Goal: Task Accomplishment & Management: Manage account settings

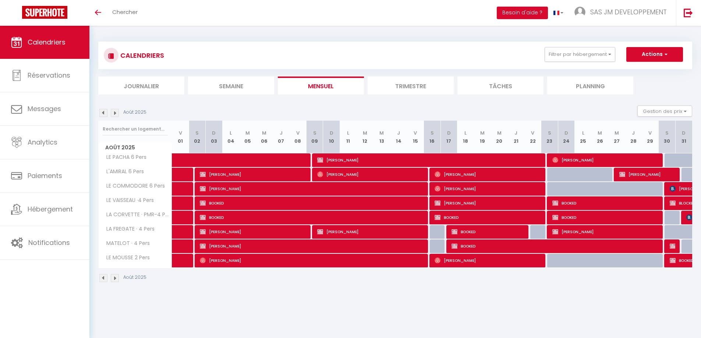
select select
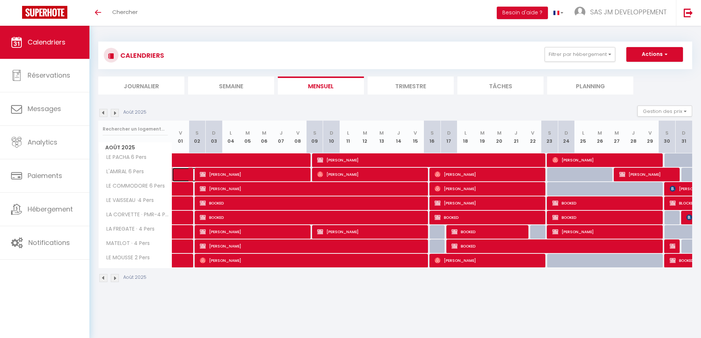
click at [184, 176] on span at bounding box center [191, 175] width 17 height 14
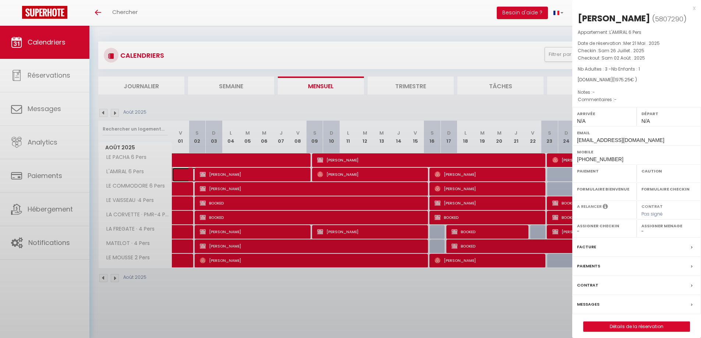
select select "OK"
select select "KO"
select select "0"
select select "1"
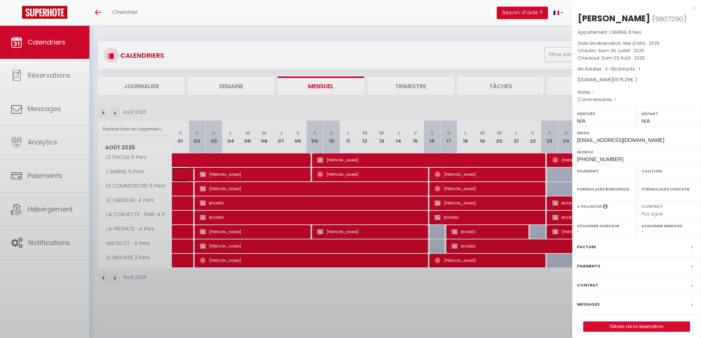
select select
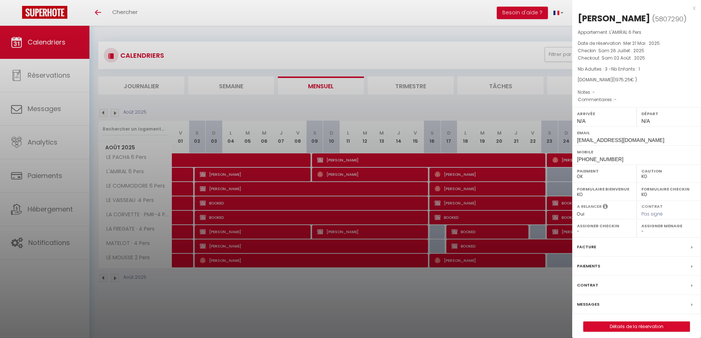
click at [694, 8] on div "x" at bounding box center [633, 8] width 123 height 9
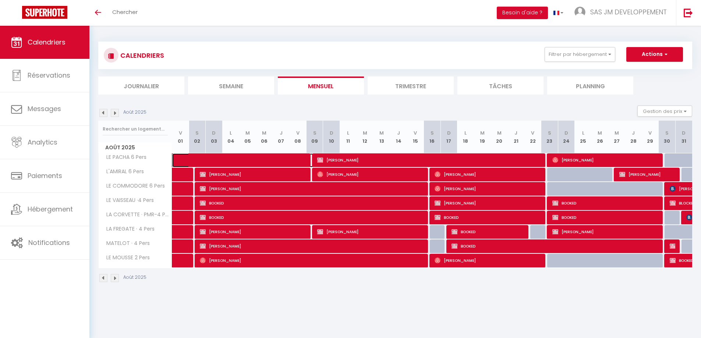
click at [183, 161] on span at bounding box center [250, 160] width 135 height 14
select select "OK"
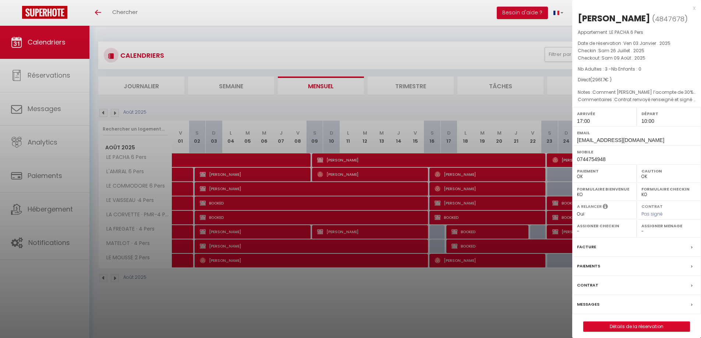
click at [694, 9] on div "x" at bounding box center [633, 8] width 123 height 9
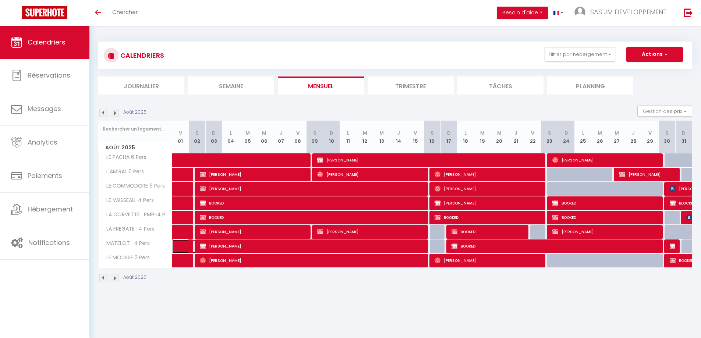
click at [178, 245] on link at bounding box center [180, 246] width 17 height 14
select select "0"
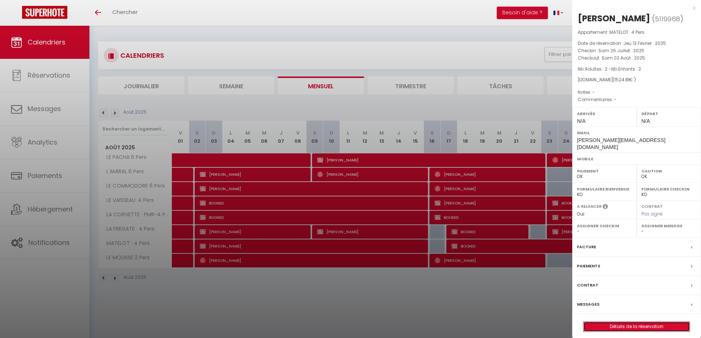
click at [641, 322] on link "Détails de la réservation" at bounding box center [636, 327] width 106 height 10
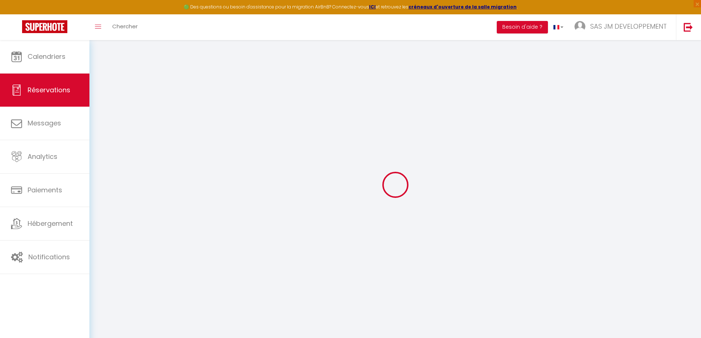
type input "Stéphanie"
type input "Halary"
type input "[PERSON_NAME][EMAIL_ADDRESS][DOMAIN_NAME]"
select select "FR"
type input "222.6"
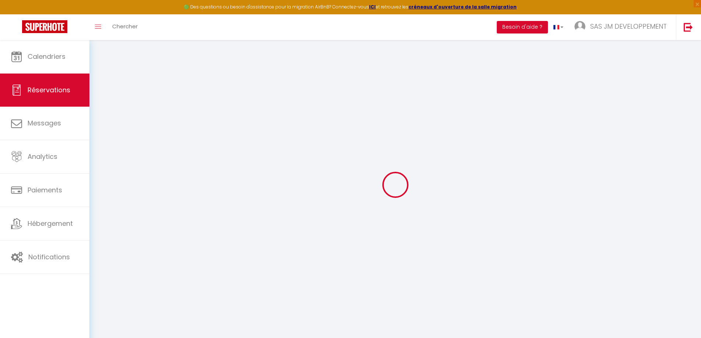
select select "11396"
select select "1"
select select
type input "2"
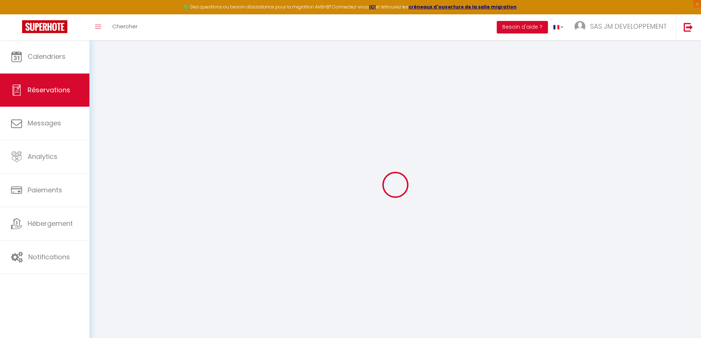
type input "2"
select select "12"
select select
type input "1484"
checkbox input "false"
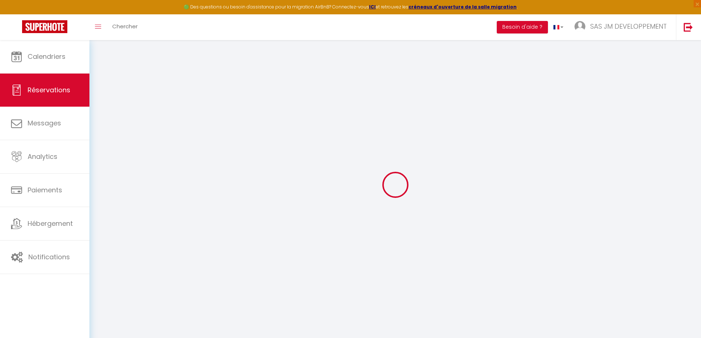
type input "0"
select select "1"
type input "0"
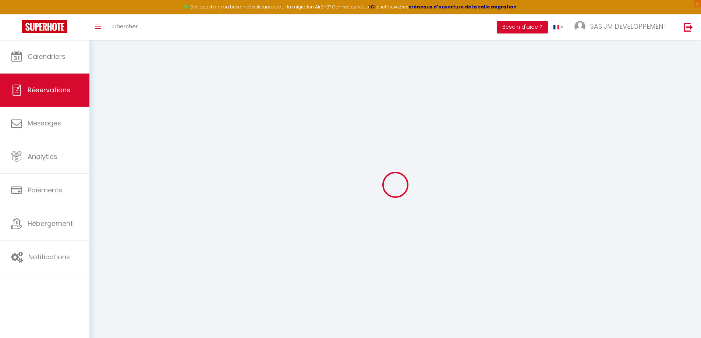
select select
select select "15"
checkbox input "false"
select select
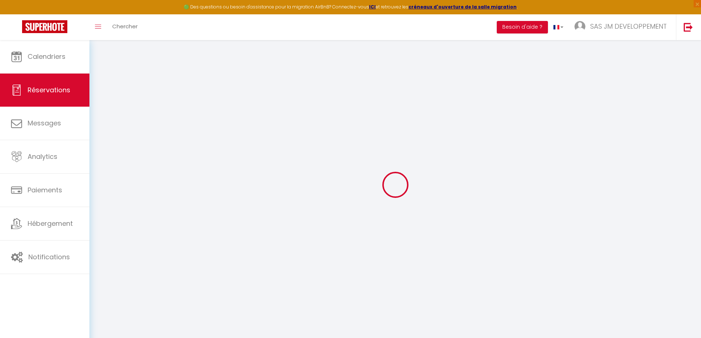
select select
checkbox input "false"
select select
checkbox input "false"
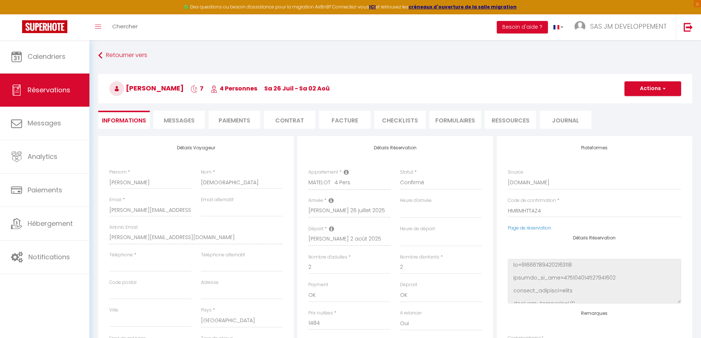
type input "40.81"
select select
checkbox input "false"
select select
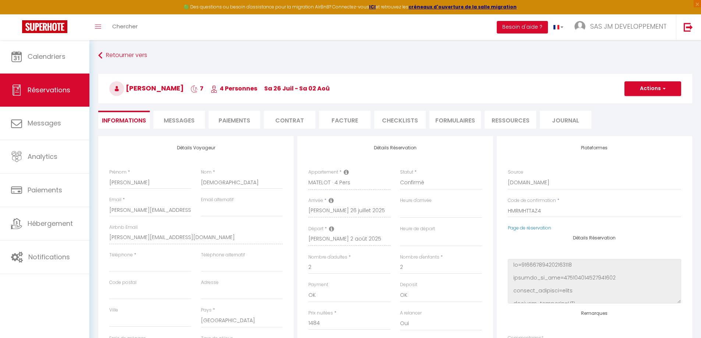
select select
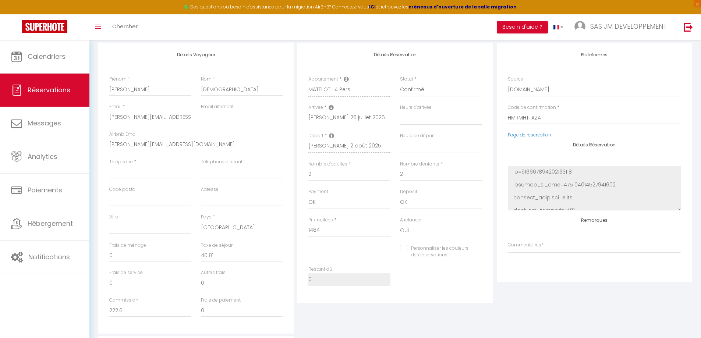
scroll to position [110, 0]
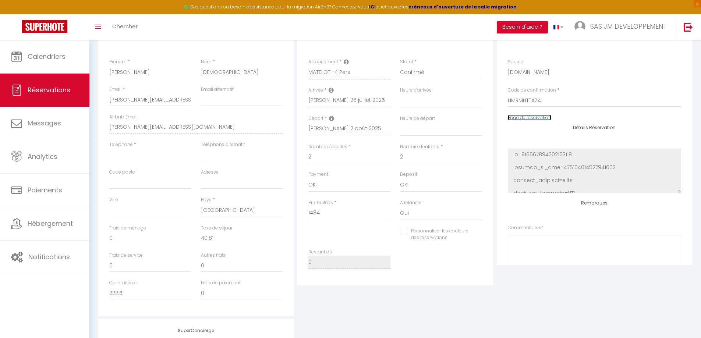
click at [533, 117] on link "Page de réservation" at bounding box center [529, 117] width 43 height 6
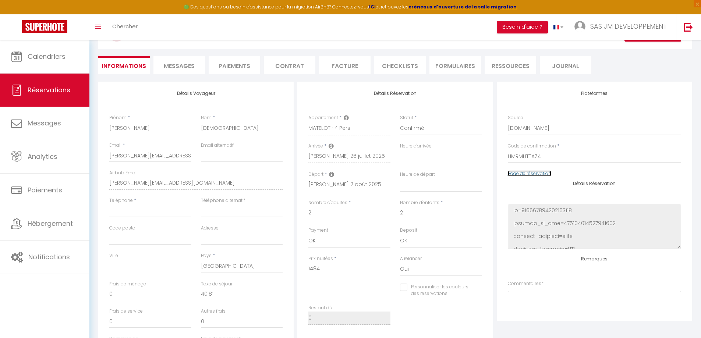
scroll to position [0, 0]
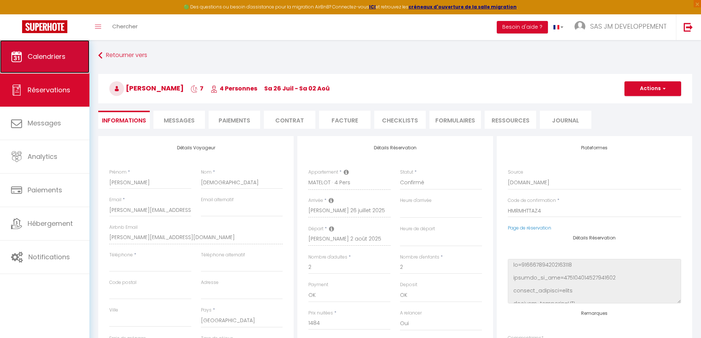
click at [47, 61] on link "Calendriers" at bounding box center [44, 56] width 89 height 33
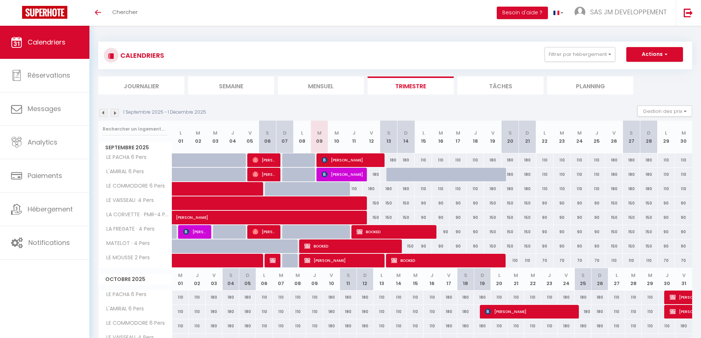
click at [103, 113] on img at bounding box center [103, 113] width 8 height 8
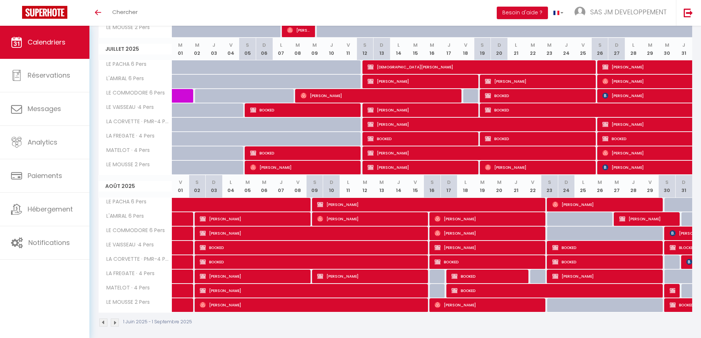
scroll to position [235, 0]
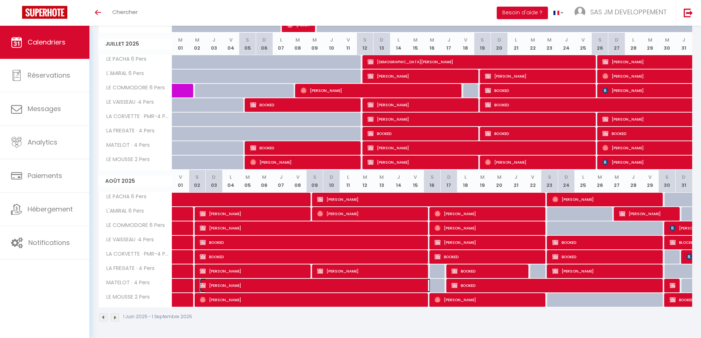
click at [259, 286] on span "[PERSON_NAME]" at bounding box center [315, 285] width 231 height 14
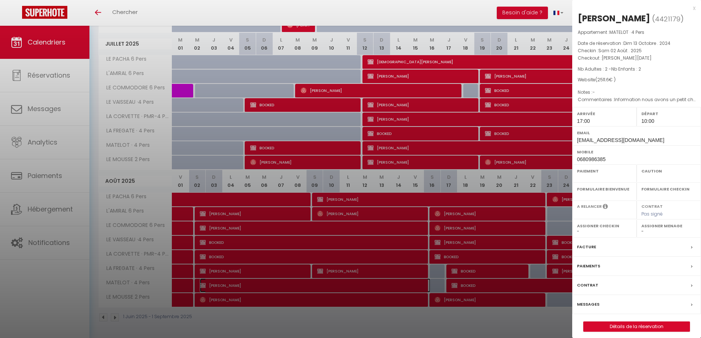
select select "OK"
select select "1"
select select "0"
select select "1"
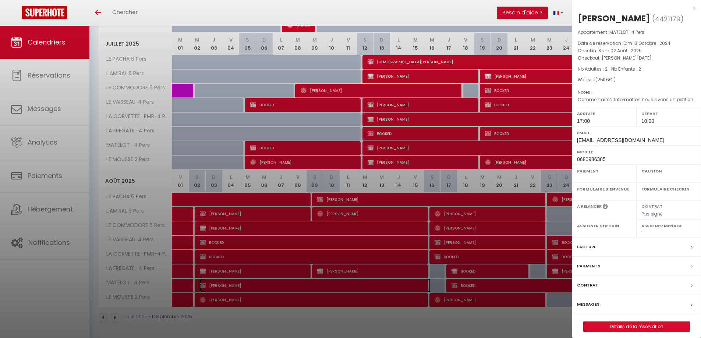
select select
click at [694, 8] on div "x" at bounding box center [633, 8] width 123 height 9
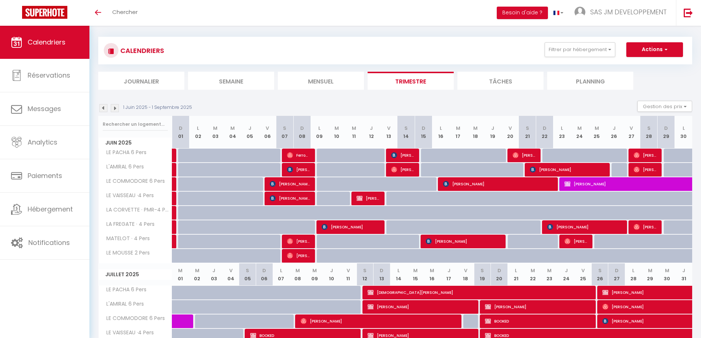
scroll to position [0, 0]
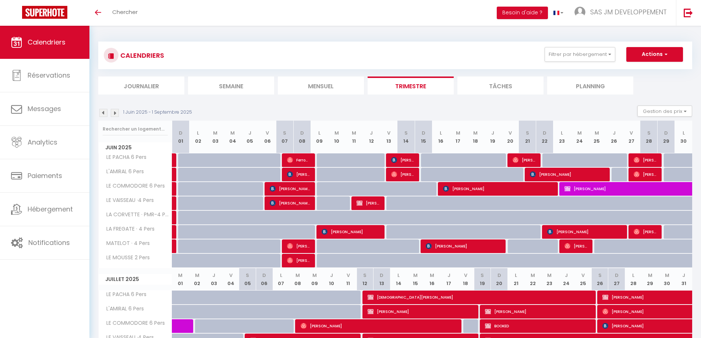
click at [326, 85] on li "Mensuel" at bounding box center [321, 86] width 86 height 18
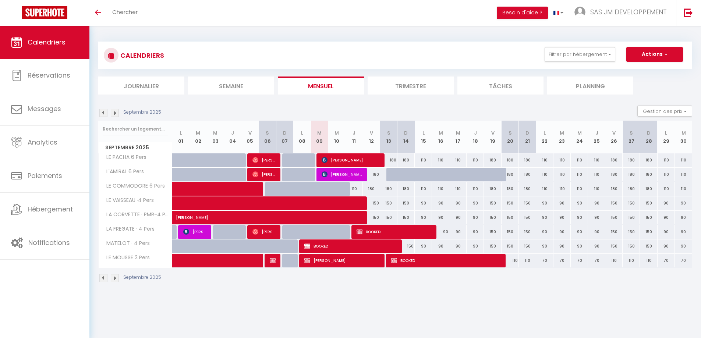
click at [102, 113] on img at bounding box center [103, 113] width 8 height 8
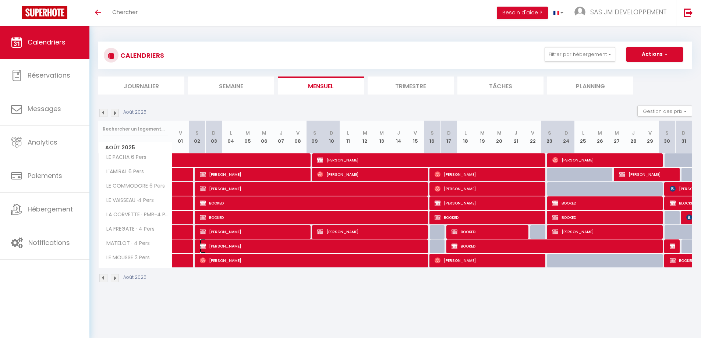
click at [226, 248] on span "[PERSON_NAME]" at bounding box center [312, 246] width 225 height 14
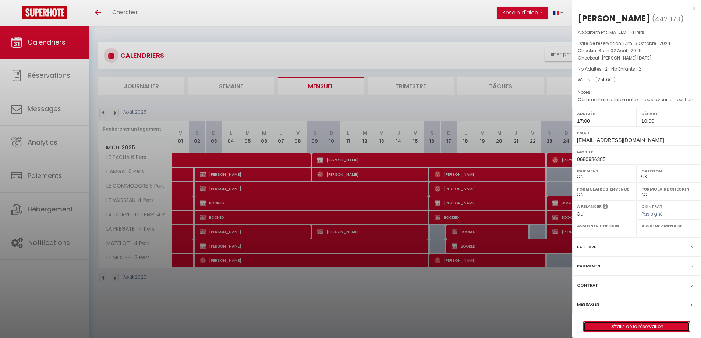
click at [629, 327] on link "Détails de la réservation" at bounding box center [636, 327] width 106 height 10
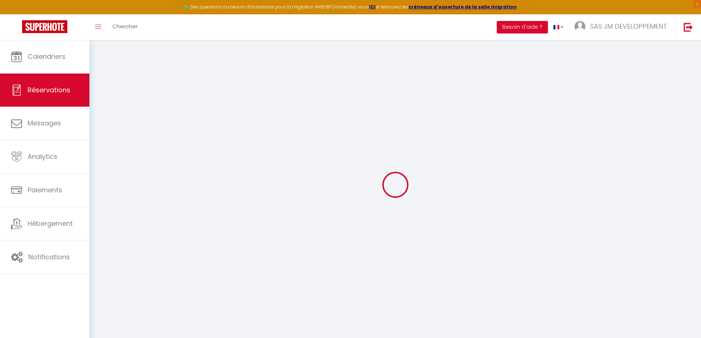
select select
checkbox input "true"
select select
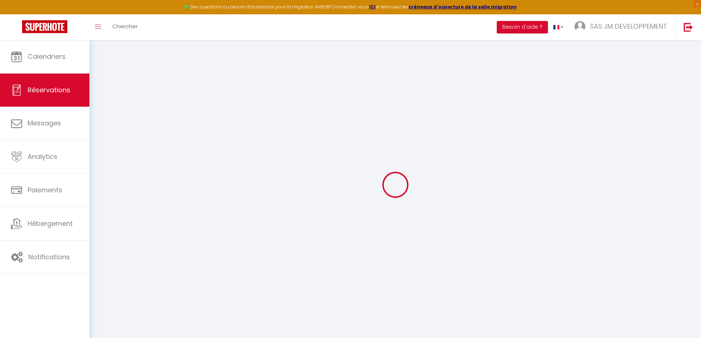
checkbox input "true"
type textarea "Information nous avons un petit chien nous avons un petit chien"
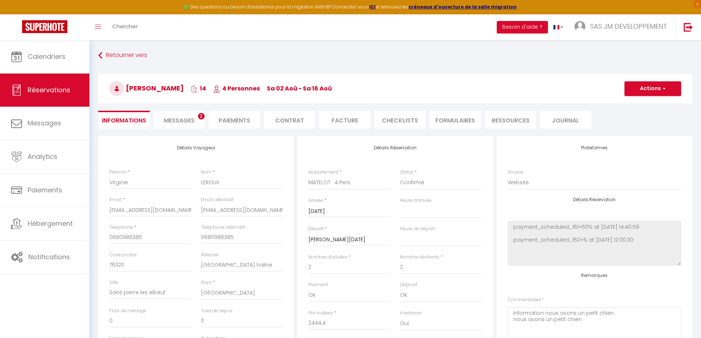
type input "67.2"
select select
checkbox input "true"
select select "17:00"
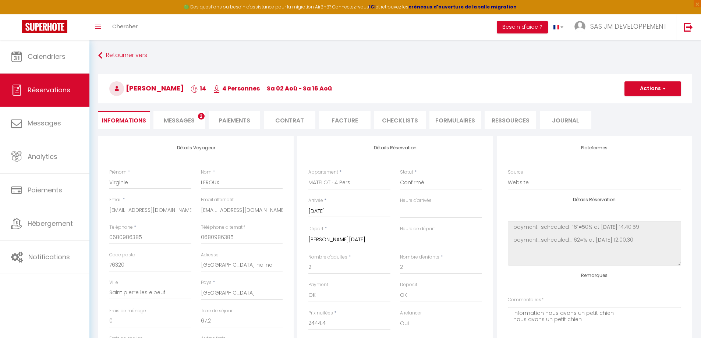
select select "10:00"
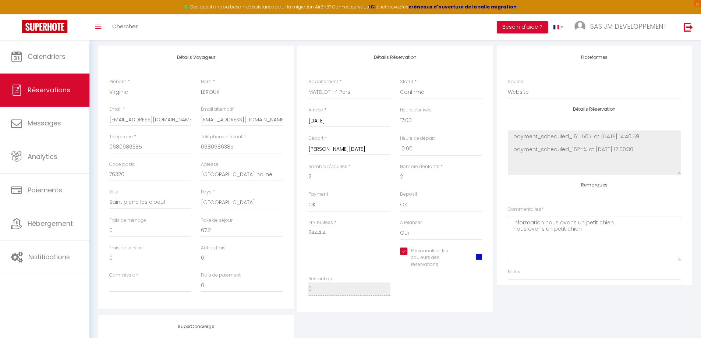
scroll to position [74, 0]
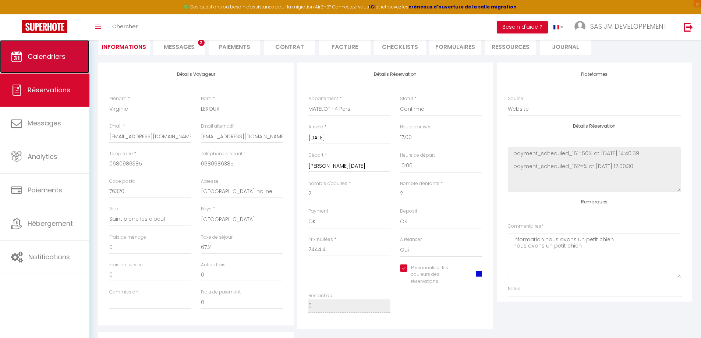
click at [58, 59] on span "Calendriers" at bounding box center [47, 56] width 38 height 9
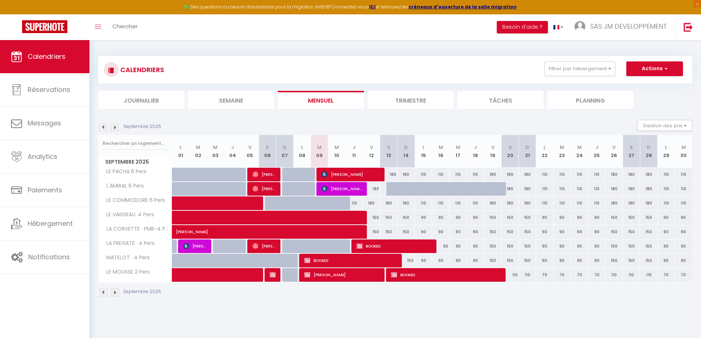
click at [104, 129] on img at bounding box center [103, 127] width 8 height 8
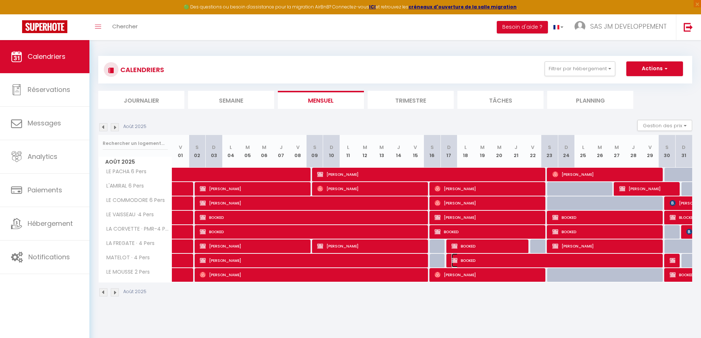
click at [553, 262] on span "BOOKED" at bounding box center [555, 260] width 209 height 14
select select "OK"
select select "KO"
select select "0"
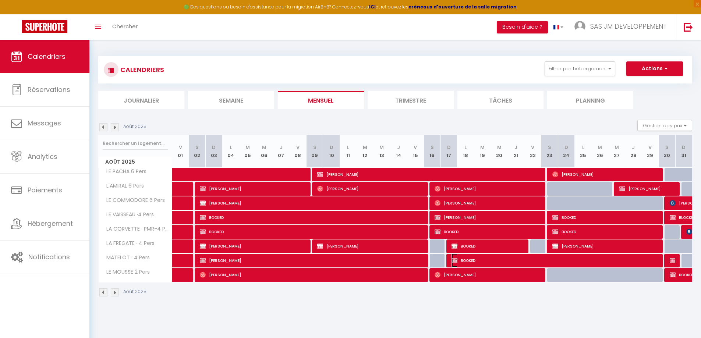
select select "1"
select select
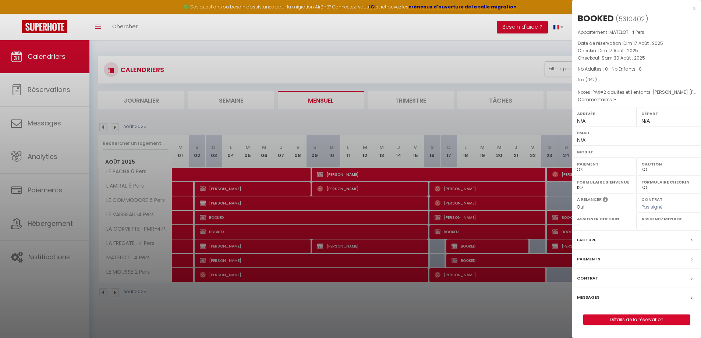
click at [694, 9] on div "x" at bounding box center [633, 8] width 123 height 9
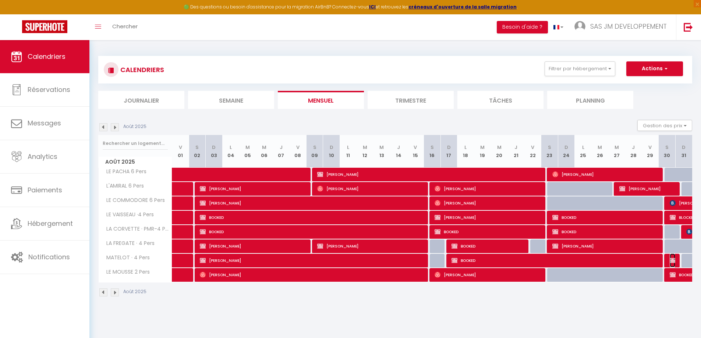
click at [673, 264] on span "BLOCKED" at bounding box center [672, 260] width 6 height 14
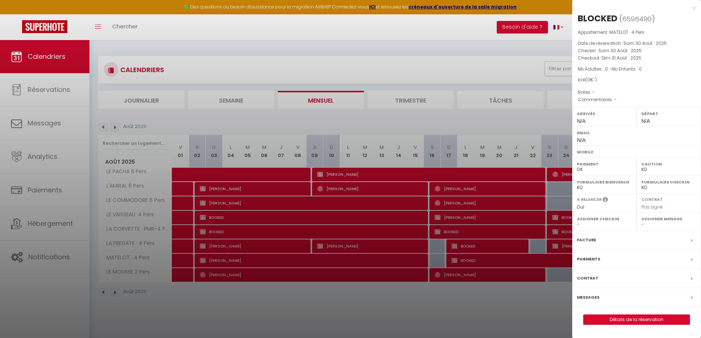
click at [693, 8] on div "x" at bounding box center [633, 8] width 123 height 9
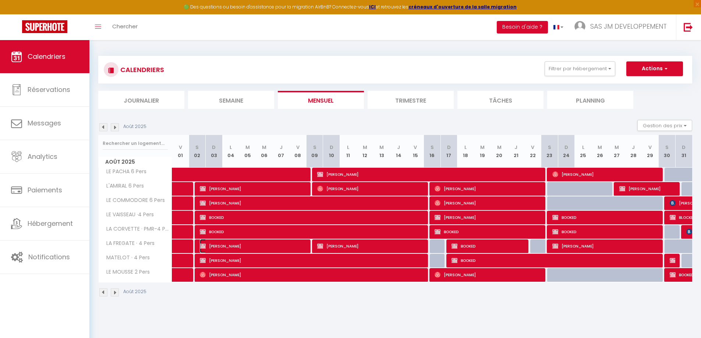
click at [246, 246] on span "[PERSON_NAME]" at bounding box center [253, 246] width 107 height 14
select select "OK"
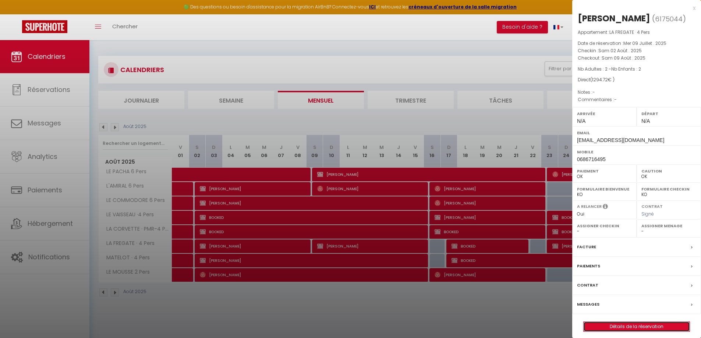
click at [635, 329] on link "Détails de la réservation" at bounding box center [636, 327] width 106 height 10
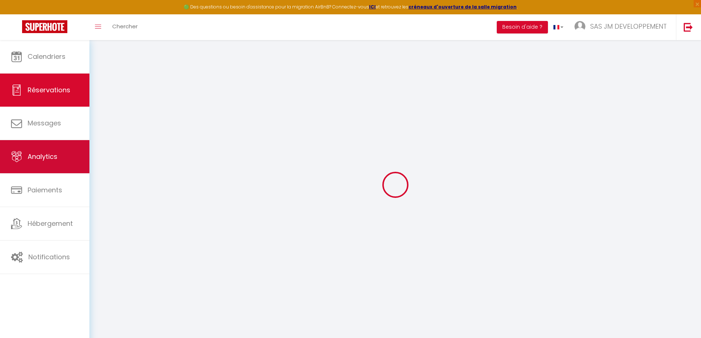
select select
checkbox input "false"
select select
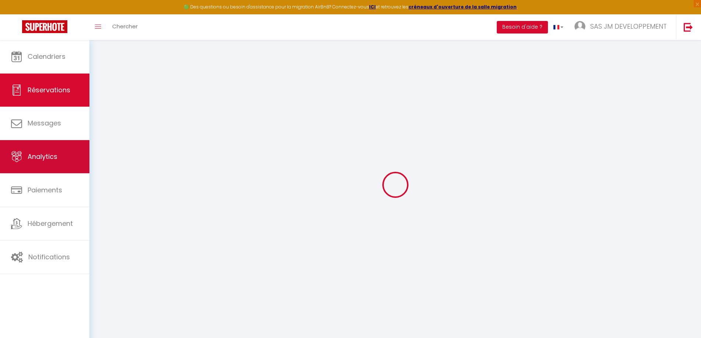
checkbox input "false"
type input "34.72"
select select
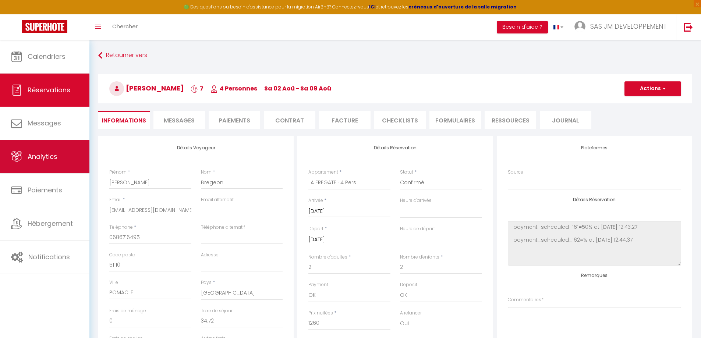
checkbox input "false"
select select
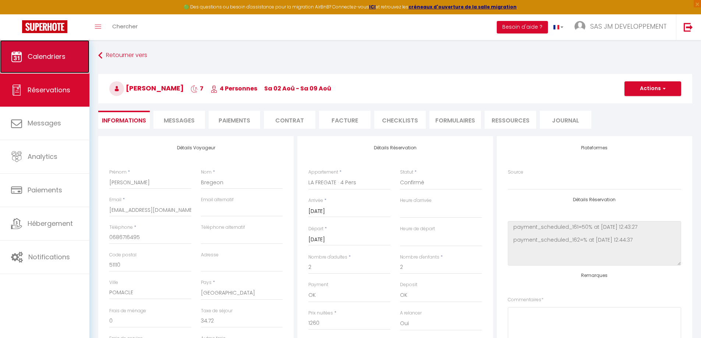
click at [73, 52] on link "Calendriers" at bounding box center [44, 56] width 89 height 33
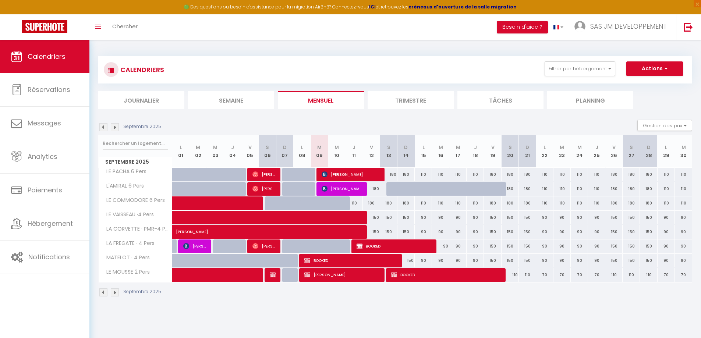
click at [103, 126] on img at bounding box center [103, 127] width 8 height 8
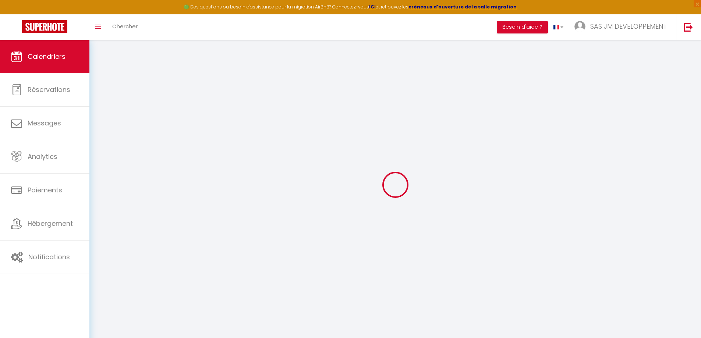
select select
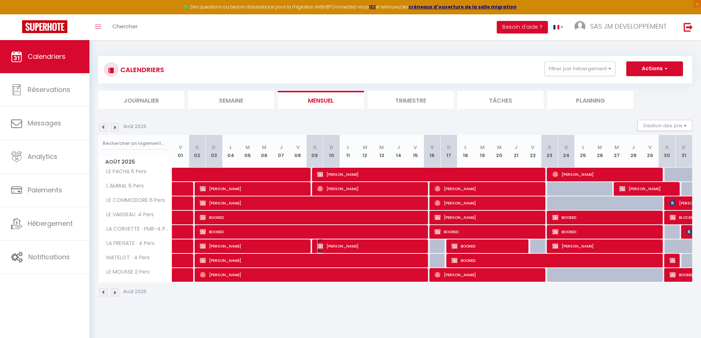
click at [372, 249] on span "[PERSON_NAME]" at bounding box center [370, 246] width 107 height 14
select select "OK"
select select "1"
select select "0"
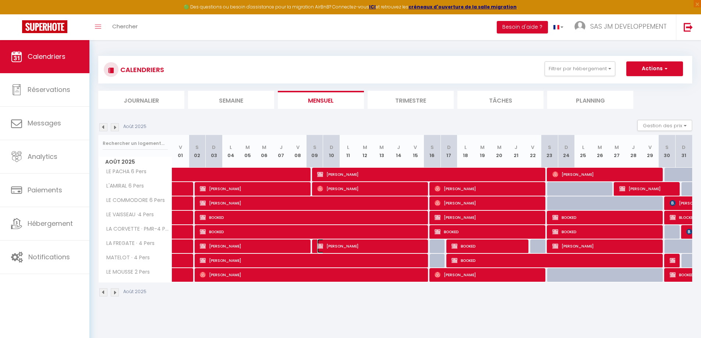
select select "1"
select select
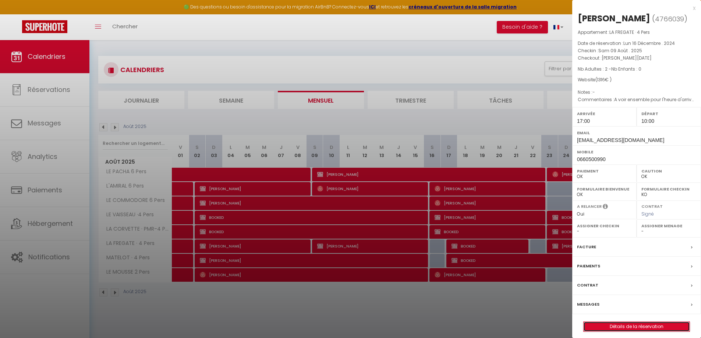
click at [646, 325] on link "Détails de la réservation" at bounding box center [636, 327] width 106 height 10
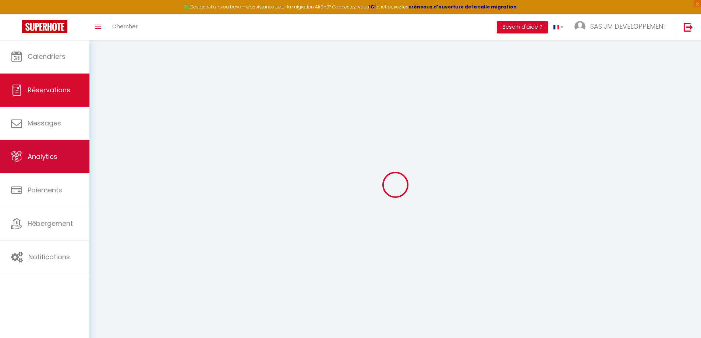
select select
checkbox input "true"
select select
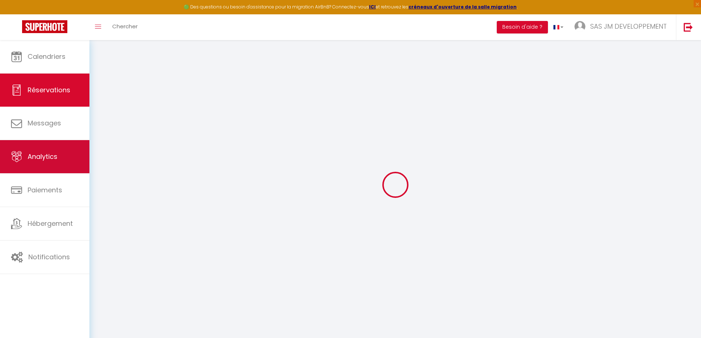
checkbox input "true"
select select
checkbox input "true"
type textarea "A voir ensemble pour l'heure d'arrivée"
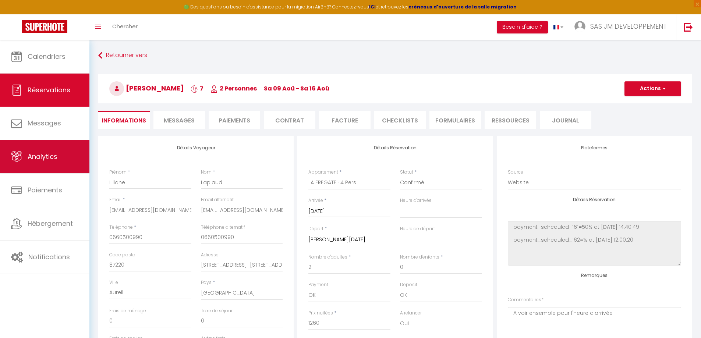
type input "56"
select select
checkbox input "true"
select select "17:00"
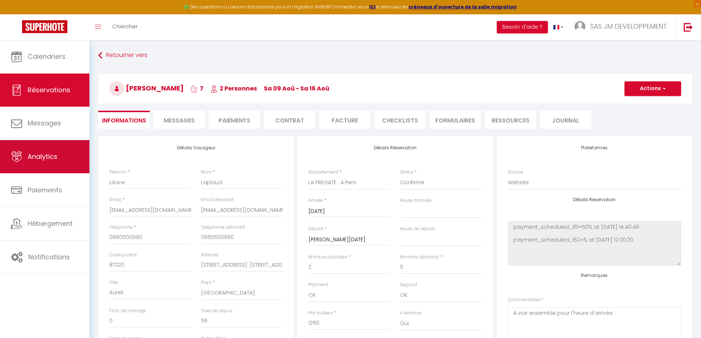
select select "10:00"
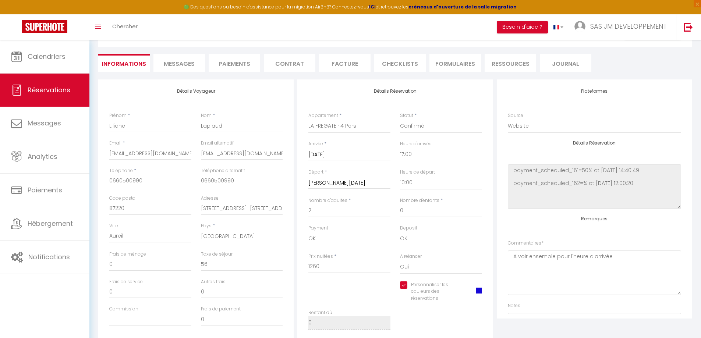
scroll to position [74, 0]
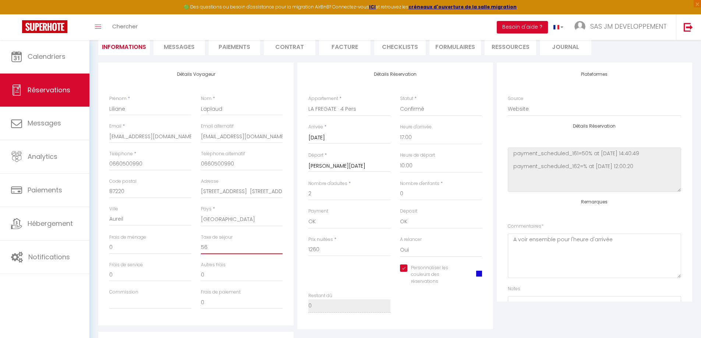
click at [225, 246] on input "56" at bounding box center [242, 247] width 82 height 13
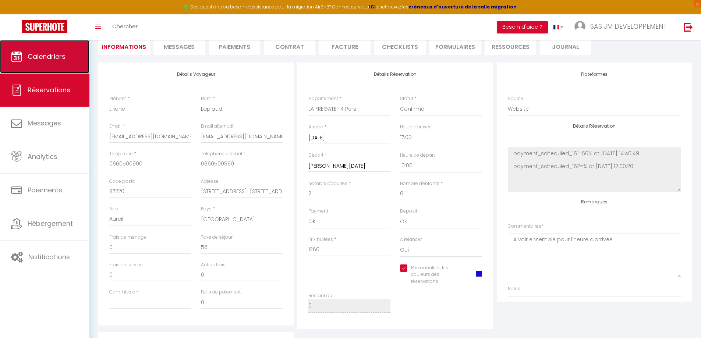
click at [57, 56] on span "Calendriers" at bounding box center [47, 56] width 38 height 9
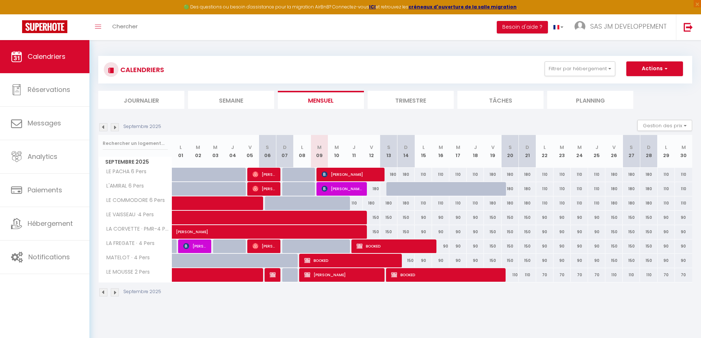
click at [103, 128] on img at bounding box center [103, 127] width 8 height 8
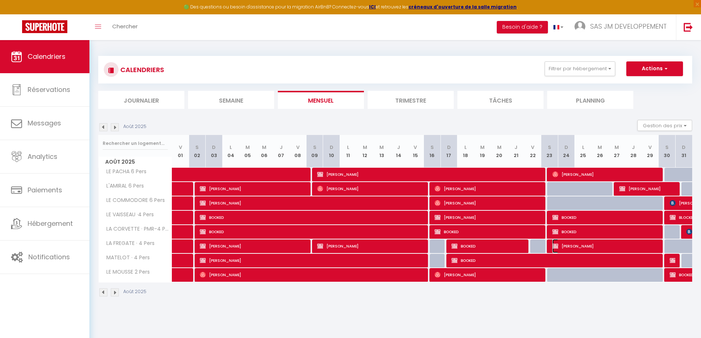
click at [587, 247] on span "[PERSON_NAME]" at bounding box center [605, 246] width 107 height 14
select select "OK"
select select "1"
select select "0"
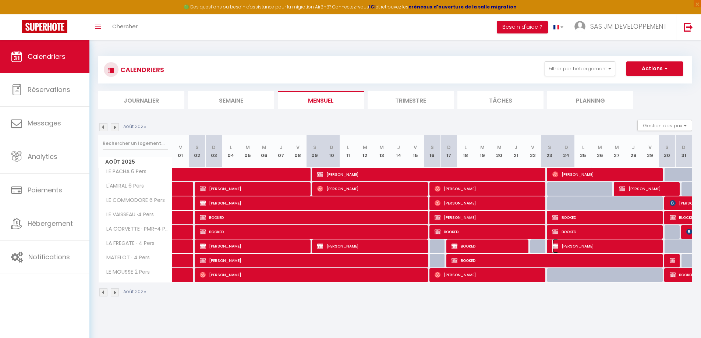
select select "1"
select select
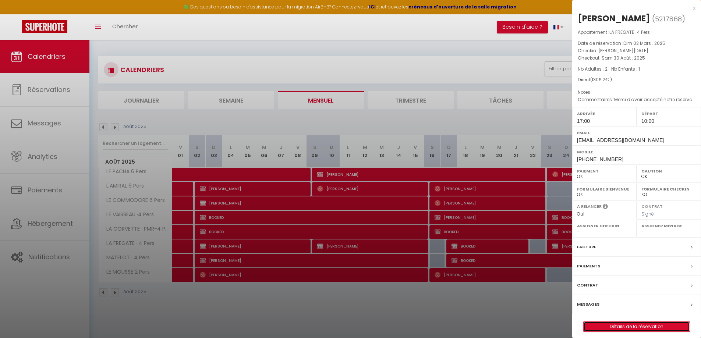
click at [639, 327] on link "Détails de la réservation" at bounding box center [636, 327] width 106 height 10
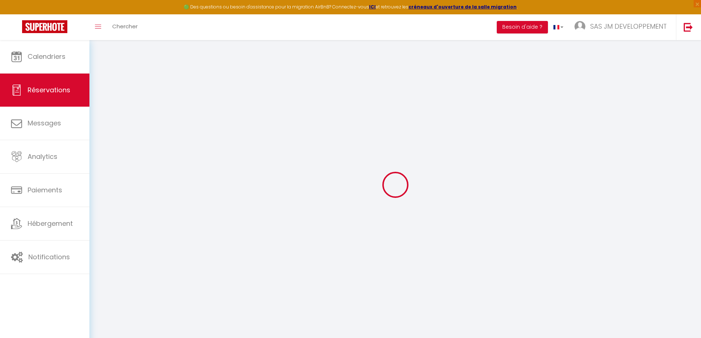
type input "Coraline"
type input "Truchy"
type input "[EMAIL_ADDRESS][DOMAIN_NAME]"
type input "[PHONE_NUMBER]"
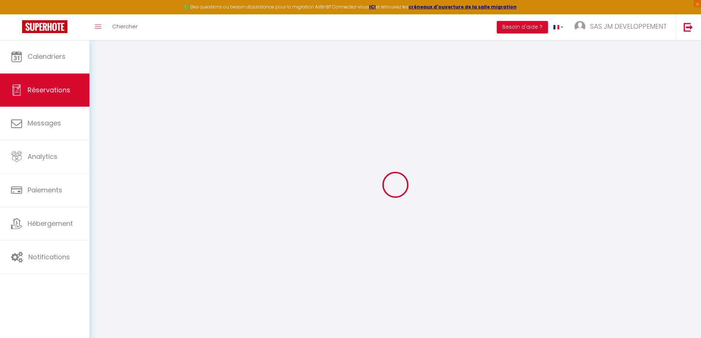
type input "[PHONE_NUMBER]"
type input "77340"
type input "[STREET_ADDRESS][GEOGRAPHIC_DATA]"
type input "Pontault-Combault"
select select "FR"
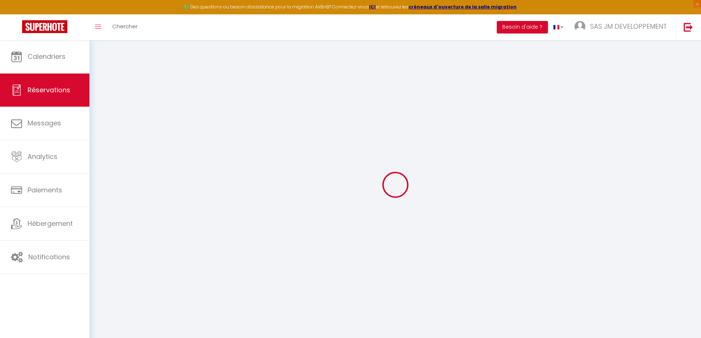
select select "11395"
select select "1"
type input "[DATE]"
select select
type input "[DATE]"
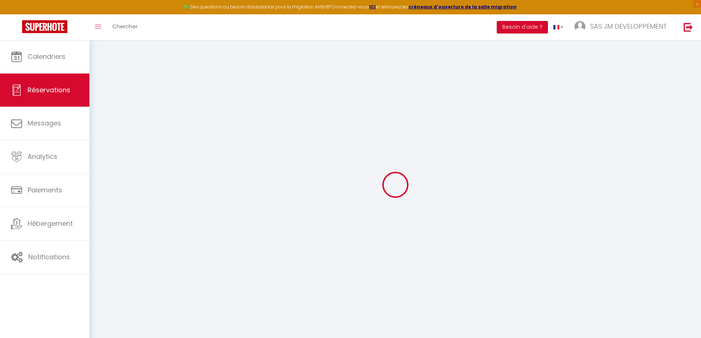
select select
type input "2"
type input "1"
select select "12"
select select "15"
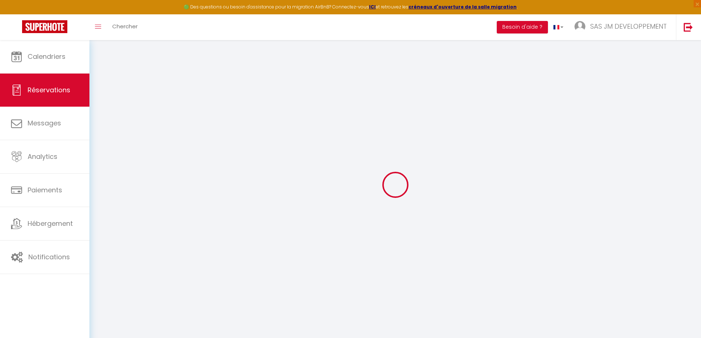
type input "1260"
checkbox input "true"
type input "0"
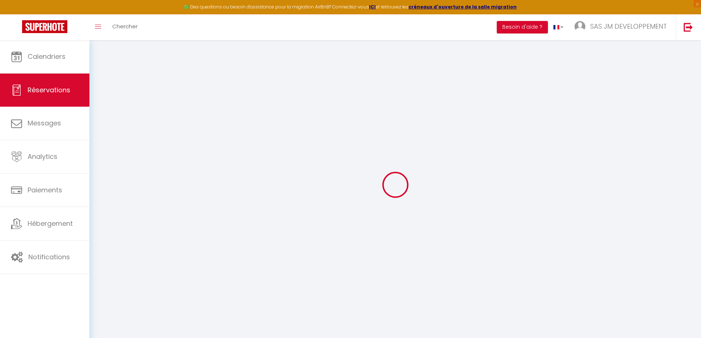
type input "0"
select select
checkbox input "true"
select select
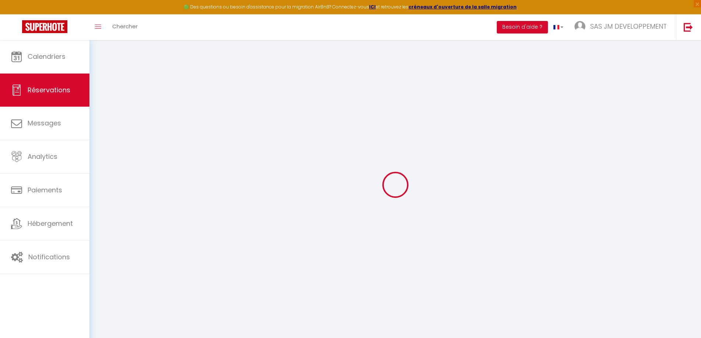
select select
checkbox input "true"
select select
checkbox input "true"
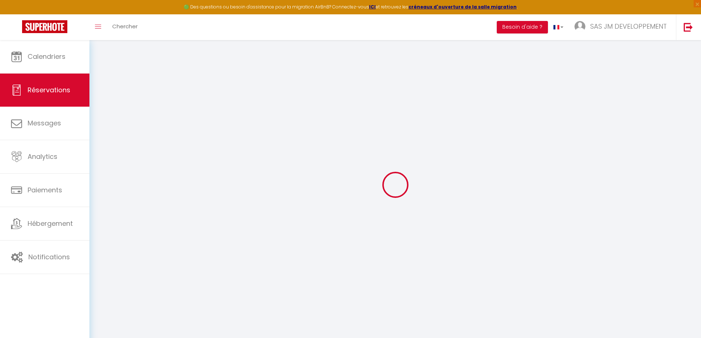
type textarea "Merci d'avoir accepté notre réservation"
type input "46.2"
select select
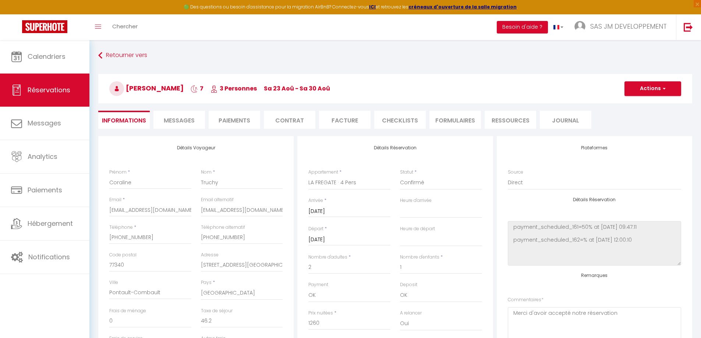
checkbox input "true"
select select "17:00"
select select "10:00"
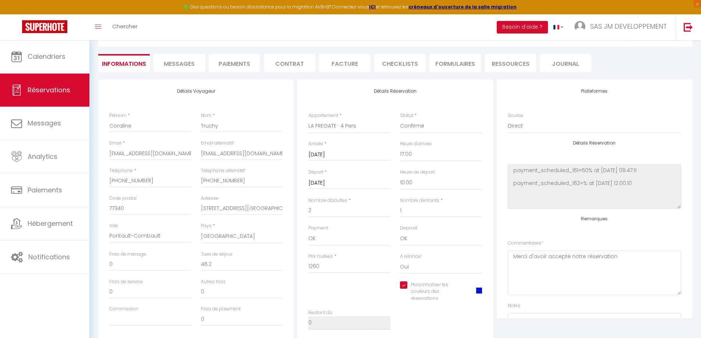
scroll to position [74, 0]
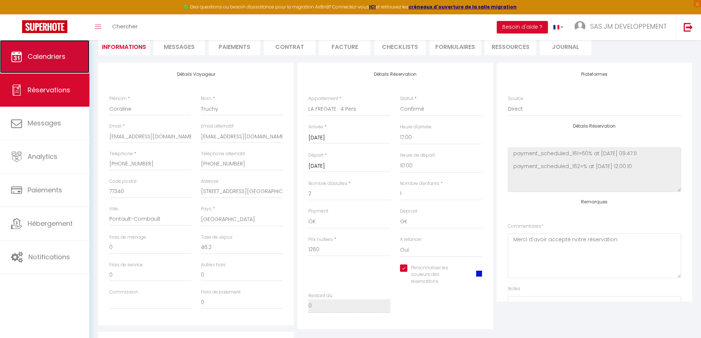
click at [41, 55] on span "Calendriers" at bounding box center [47, 56] width 38 height 9
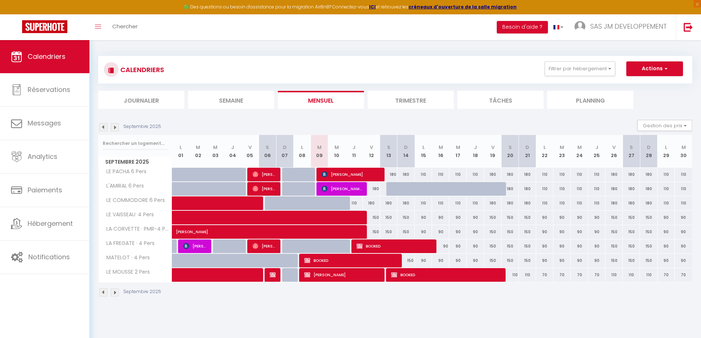
click at [104, 127] on img at bounding box center [103, 127] width 8 height 8
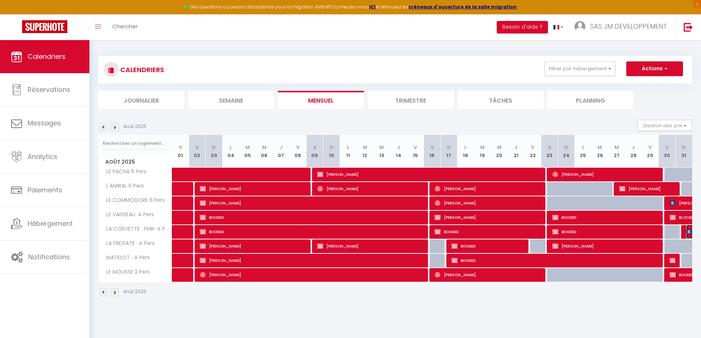
click at [688, 232] on img at bounding box center [689, 232] width 6 height 6
select select "OK"
select select "0"
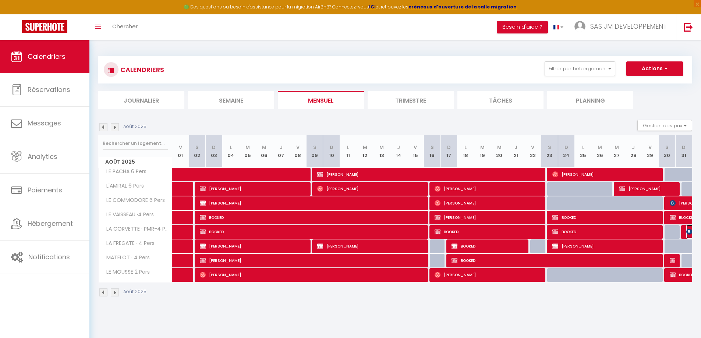
select select "1"
select select
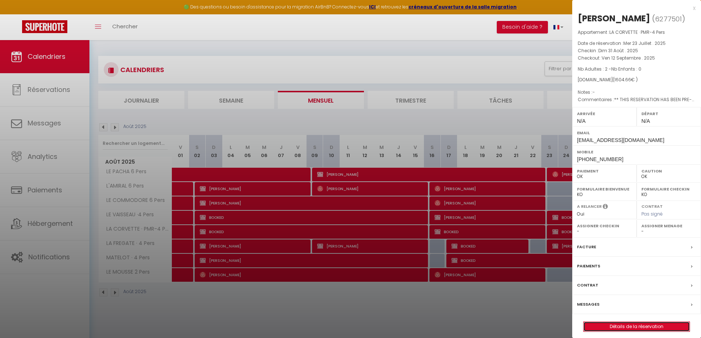
click at [648, 324] on link "Détails de la réservation" at bounding box center [636, 327] width 106 height 10
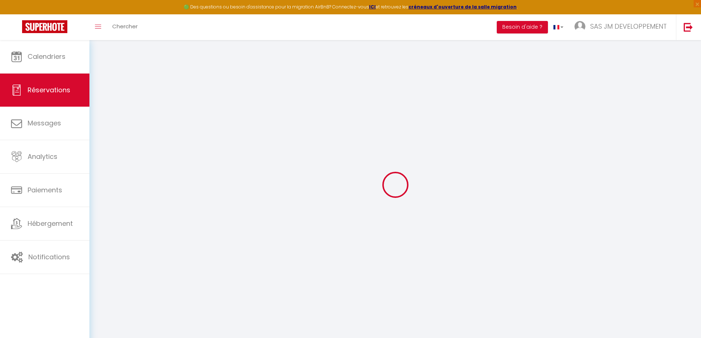
type input "[PERSON_NAME]"
type input "Mergui"
type input "[EMAIL_ADDRESS][DOMAIN_NAME]"
type input "[PHONE_NUMBER]"
type input "74240"
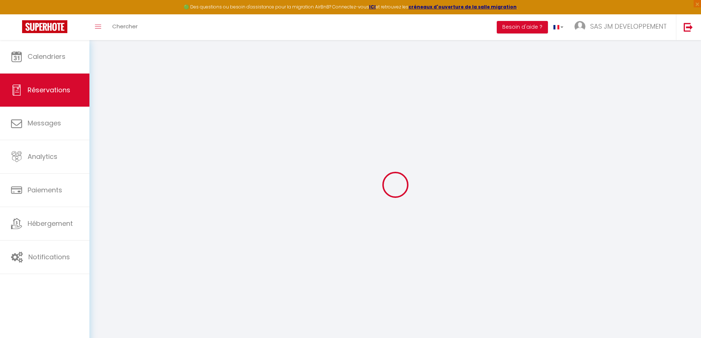
type input "[STREET_ADDRESS][PERSON_NAME]"
type input "Gaillard"
select select "FR"
type input "228.15"
type input "22.47"
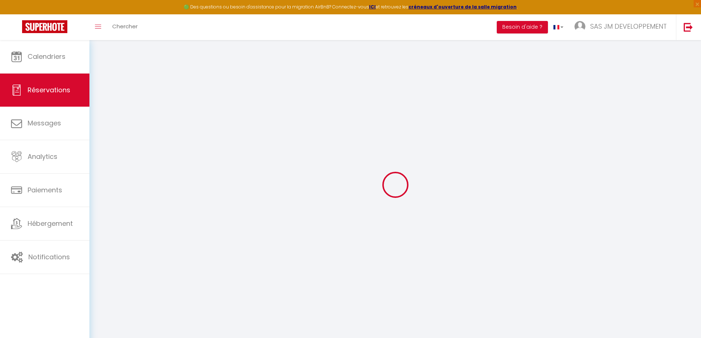
select select "11394"
select select "1"
select select
type input "2"
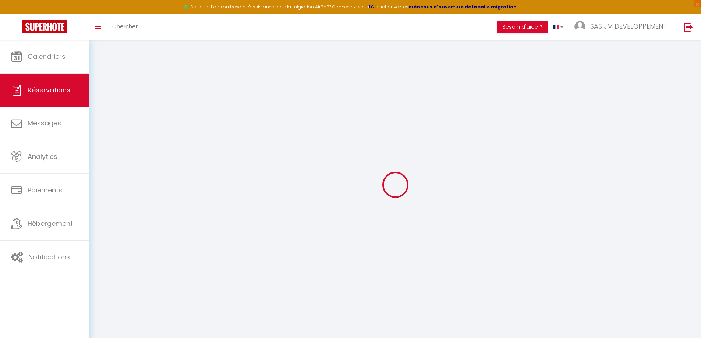
select select "12"
select select "15"
type input "1521"
checkbox input "false"
type input "0"
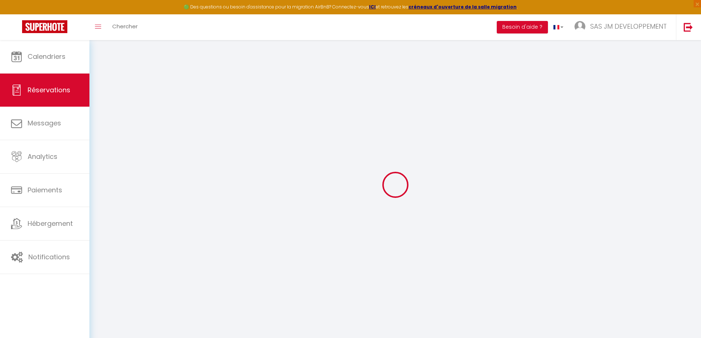
select select "2"
type input "0"
select select
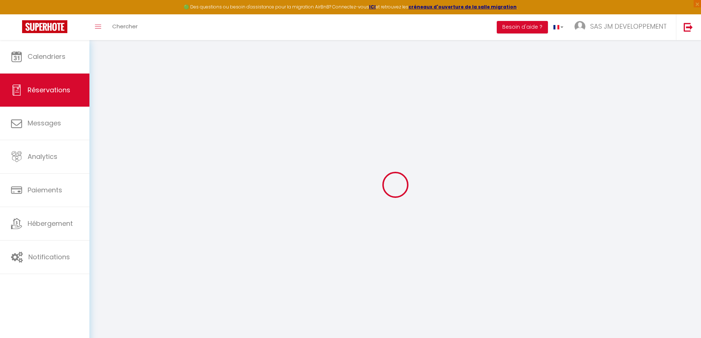
select select
checkbox input "false"
select select
checkbox input "false"
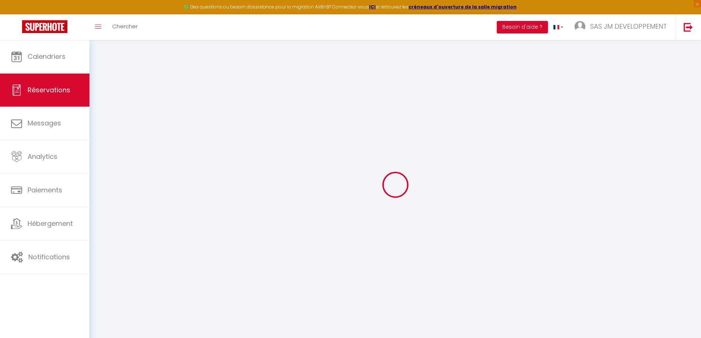
select select
checkbox input "false"
type textarea "** THIS RESERVATION HAS BEEN PRE-PAID ** BOOKING NOTE : Payment charge is EUR 2…"
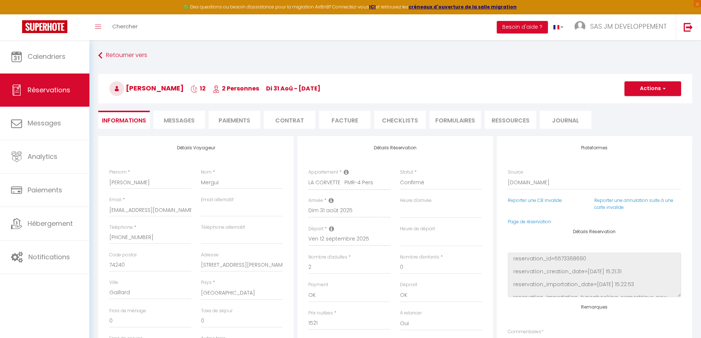
type input "83.66"
select select
checkbox input "false"
select select
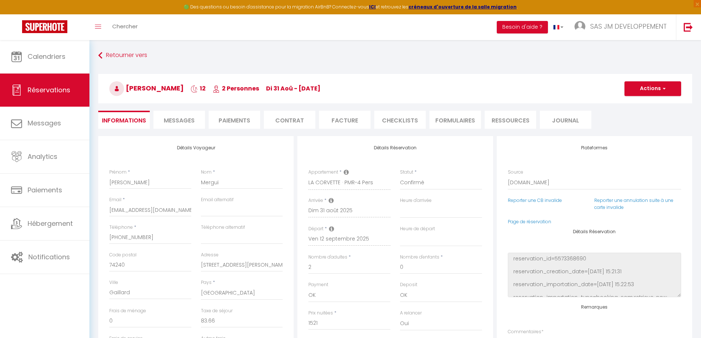
select select
click at [529, 224] on link "Page de réservation" at bounding box center [529, 221] width 43 height 6
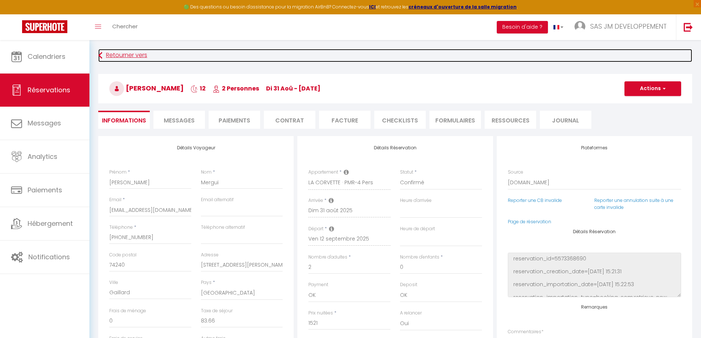
click at [112, 54] on link "Retourner vers" at bounding box center [395, 55] width 594 height 13
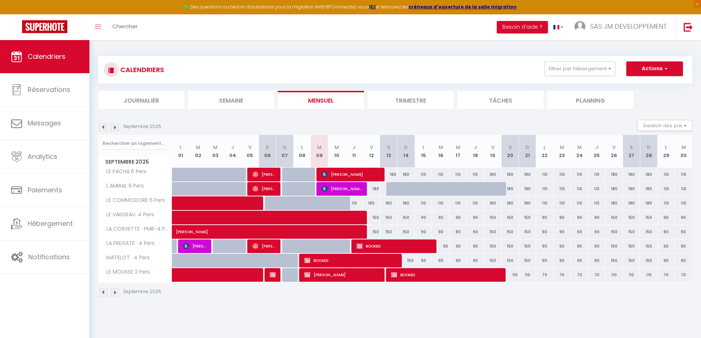
click at [104, 128] on img at bounding box center [103, 127] width 8 height 8
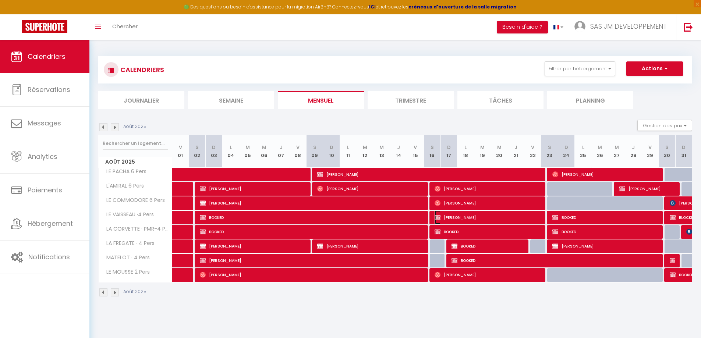
click at [477, 221] on span "[PERSON_NAME]" at bounding box center [487, 217] width 107 height 14
select select "OK"
select select "0"
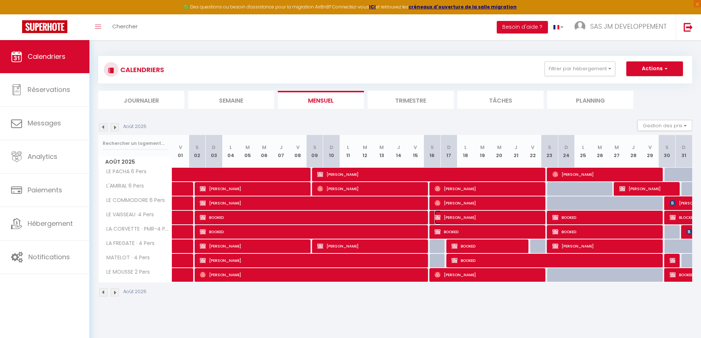
select select "1"
select select
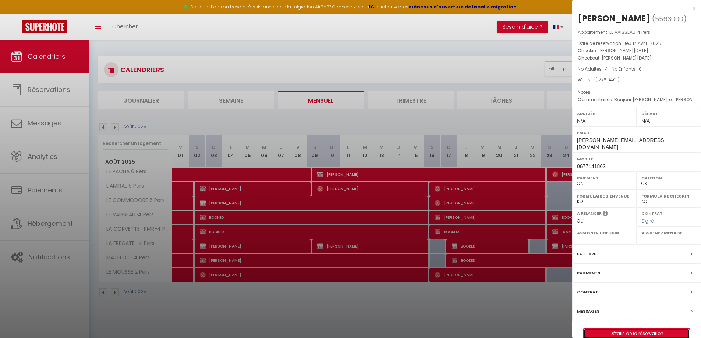
click at [636, 329] on link "Détails de la réservation" at bounding box center [636, 334] width 106 height 10
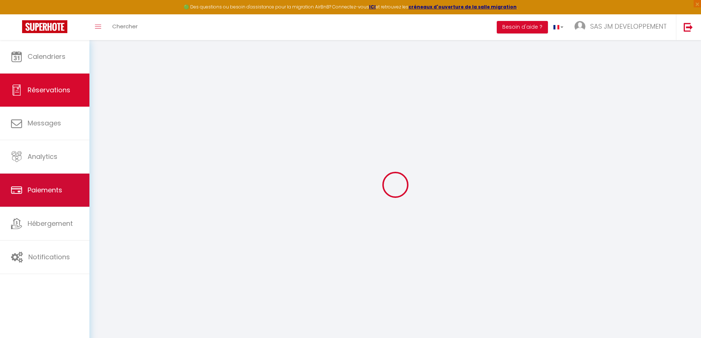
type input "[PERSON_NAME]"
type input "CANELL"
type input "[PERSON_NAME][EMAIL_ADDRESS][DOMAIN_NAME]"
type input "0677141862"
type input "71640"
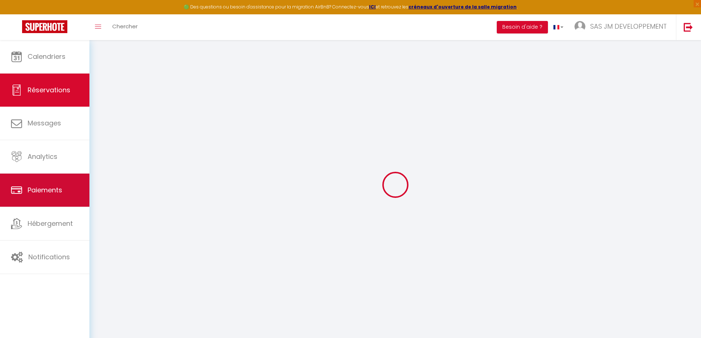
type input "[STREET_ADDRESS] bizet"
type input "GIVRY"
select select "FR"
select select "11393"
select select "1"
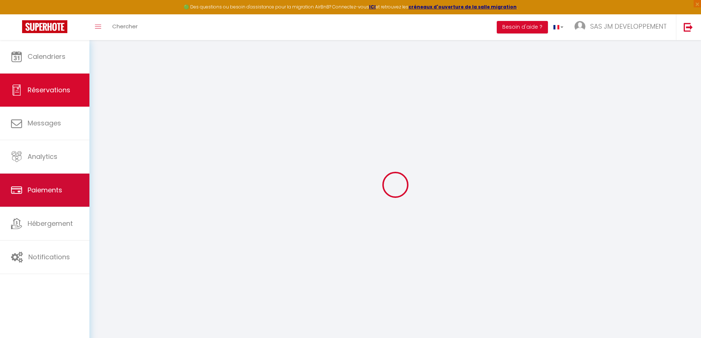
type input "[PERSON_NAME][DATE]"
select select
type input "[DATE]"
select select
type input "4"
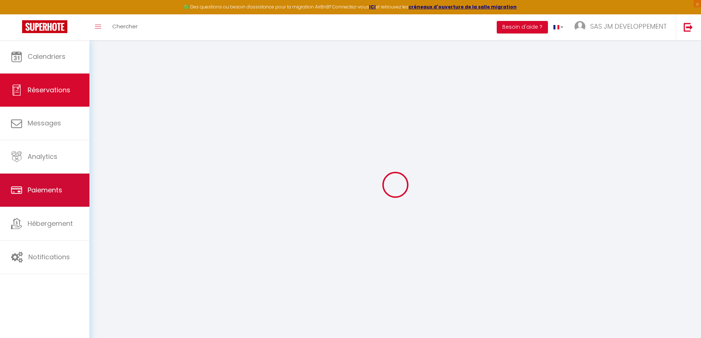
select select "12"
select select "15"
type input "1210"
checkbox input "true"
type input "0"
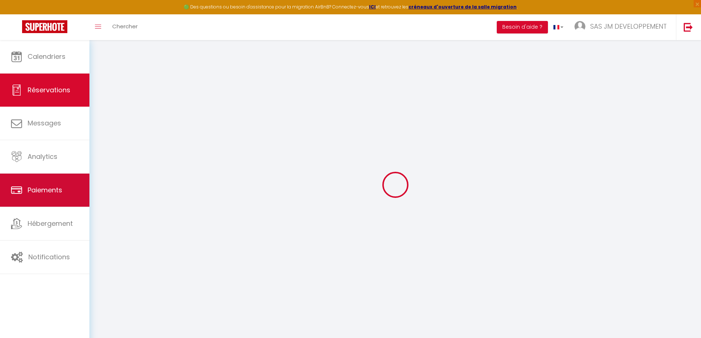
select select "69"
type input "0"
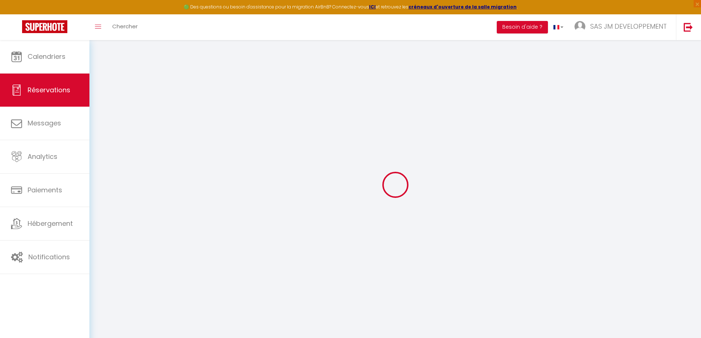
select select
checkbox input "true"
select select
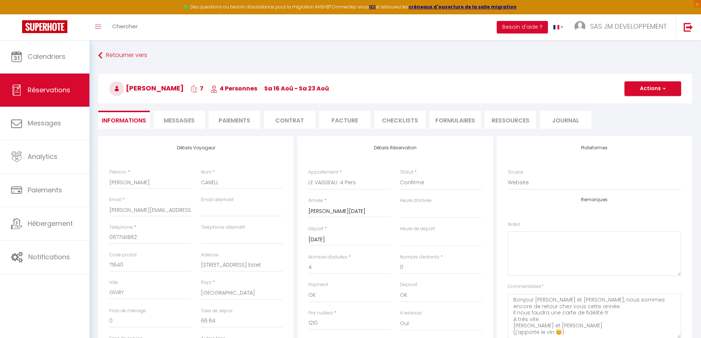
scroll to position [37, 0]
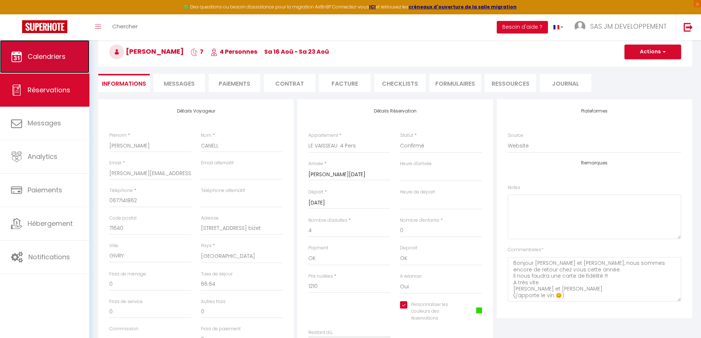
click at [68, 53] on link "Calendriers" at bounding box center [44, 56] width 89 height 33
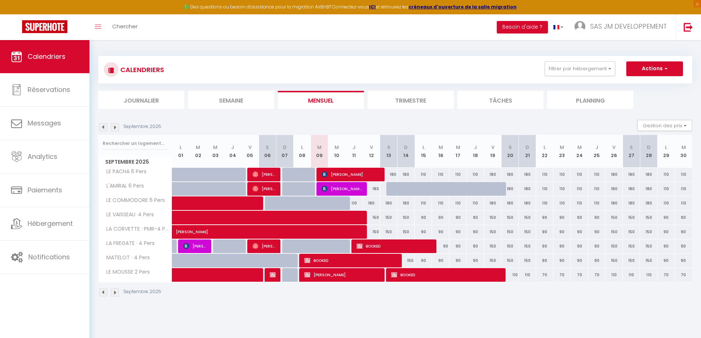
click at [104, 130] on img at bounding box center [103, 127] width 8 height 8
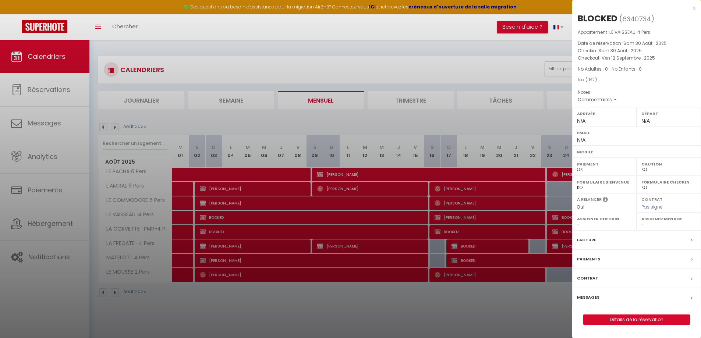
click at [694, 8] on div "x" at bounding box center [633, 8] width 123 height 9
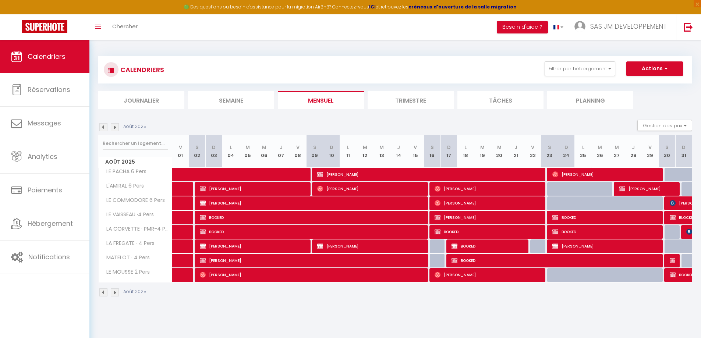
click at [671, 231] on div at bounding box center [672, 232] width 17 height 14
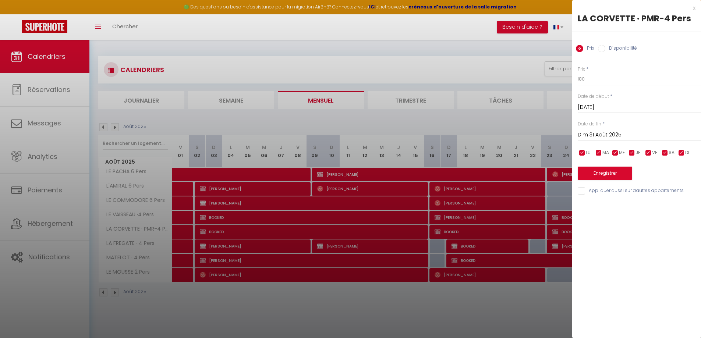
click at [695, 9] on div "x LA CORVETTE · PMR-4 Pers Prix Disponibilité Prix * 180 Statut * Disponible In…" at bounding box center [636, 101] width 129 height 203
drag, startPoint x: 694, startPoint y: 8, endPoint x: 600, endPoint y: 57, distance: 106.3
click at [694, 8] on div "x" at bounding box center [633, 8] width 123 height 9
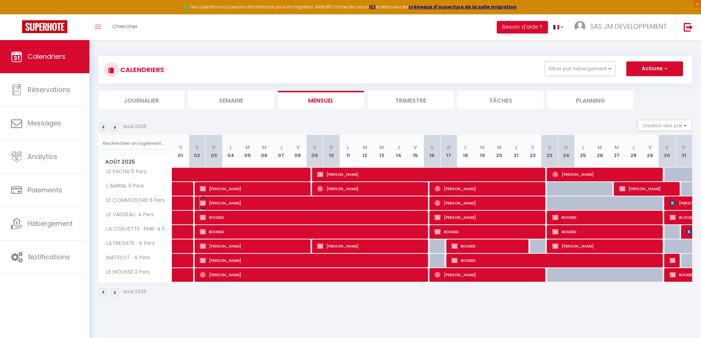
click at [257, 202] on span "[PERSON_NAME]" at bounding box center [312, 203] width 225 height 14
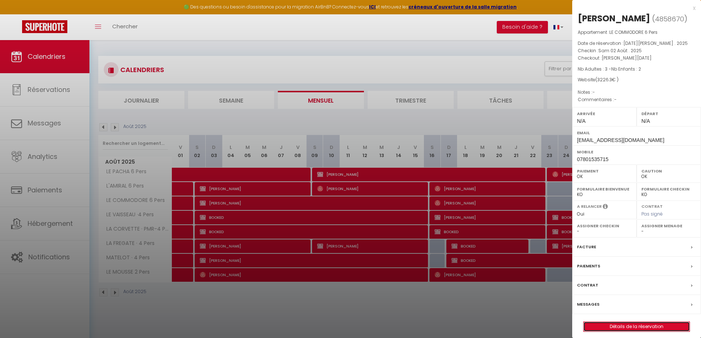
click at [639, 331] on link "Détails de la réservation" at bounding box center [636, 327] width 106 height 10
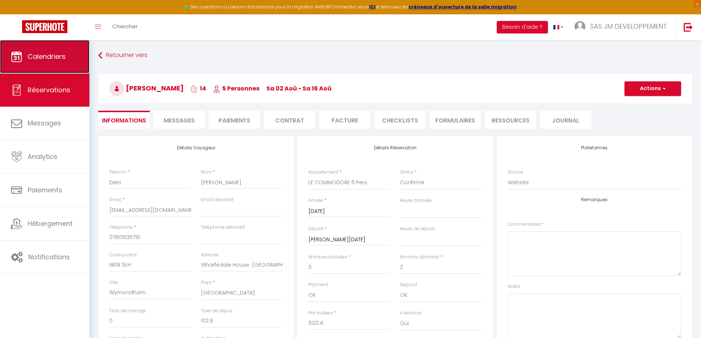
click at [53, 58] on span "Calendriers" at bounding box center [47, 56] width 38 height 9
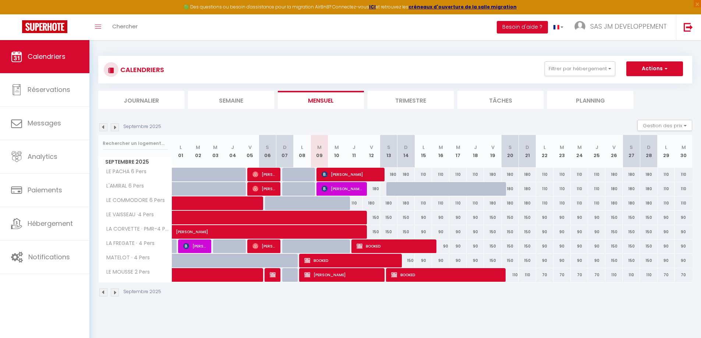
click at [103, 126] on img at bounding box center [103, 127] width 8 height 8
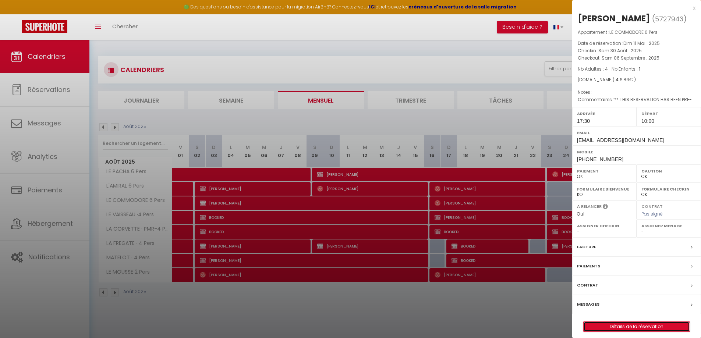
click at [639, 327] on link "Détails de la réservation" at bounding box center [636, 327] width 106 height 10
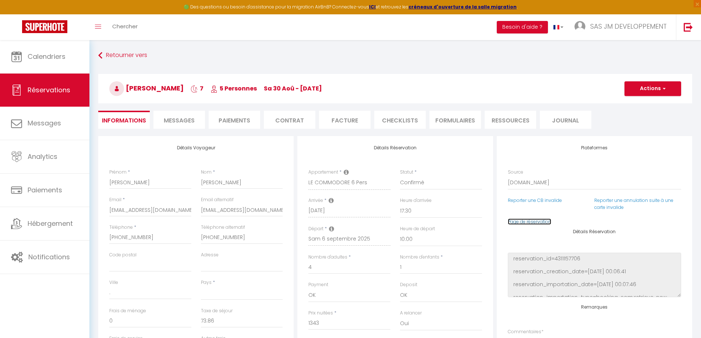
click at [541, 221] on link "Page de réservation" at bounding box center [529, 221] width 43 height 6
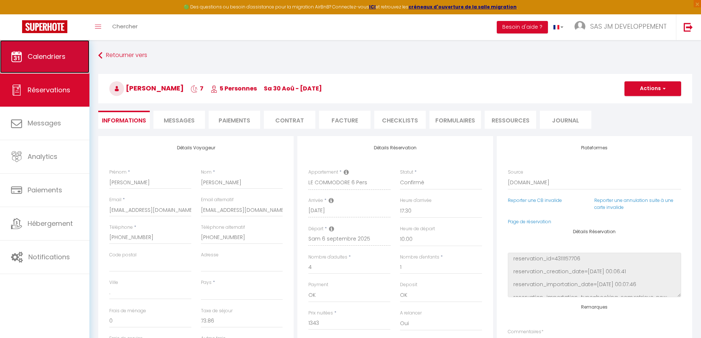
click at [38, 51] on link "Calendriers" at bounding box center [44, 56] width 89 height 33
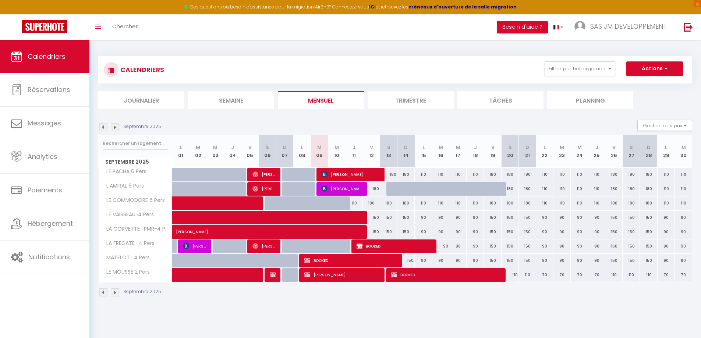
click at [103, 125] on img at bounding box center [103, 127] width 8 height 8
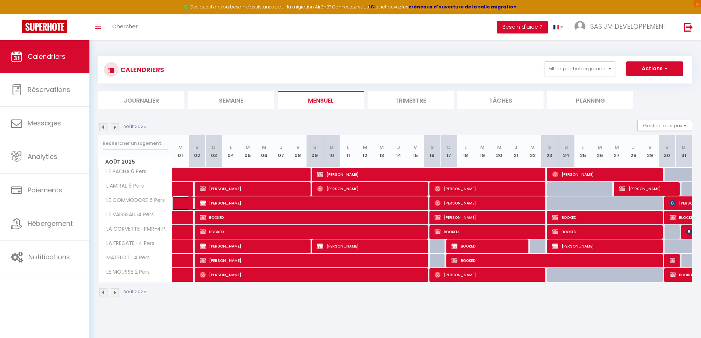
click at [178, 202] on link at bounding box center [180, 203] width 17 height 14
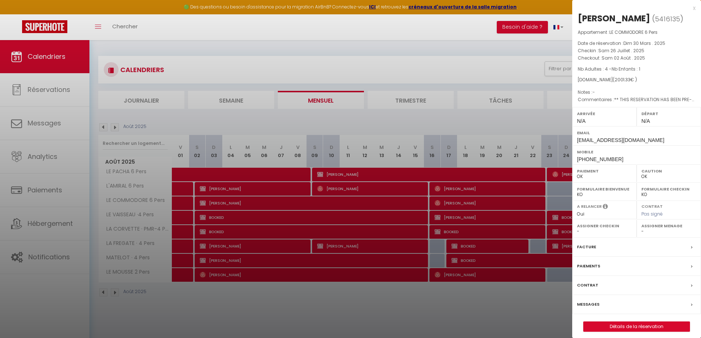
click at [179, 190] on div at bounding box center [350, 169] width 701 height 338
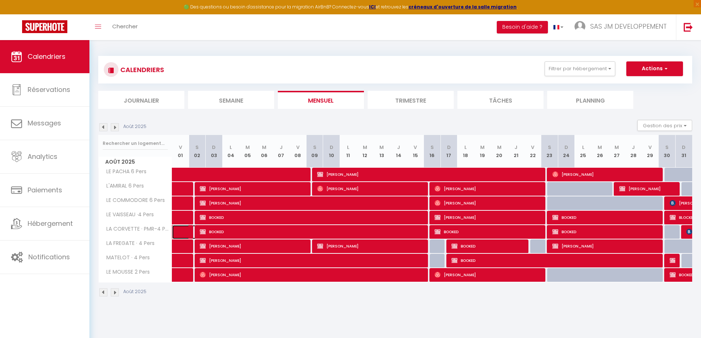
click at [179, 230] on link at bounding box center [180, 232] width 17 height 14
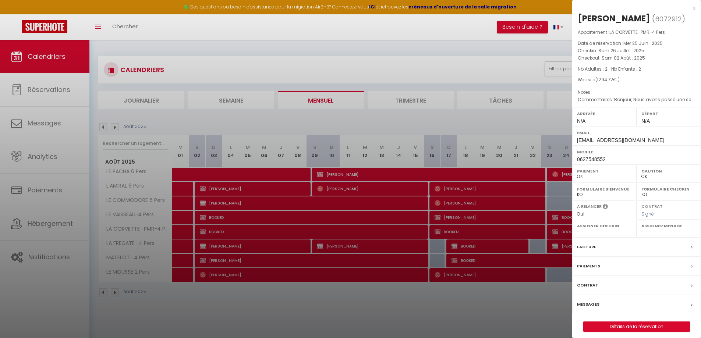
click at [179, 202] on div at bounding box center [350, 169] width 701 height 338
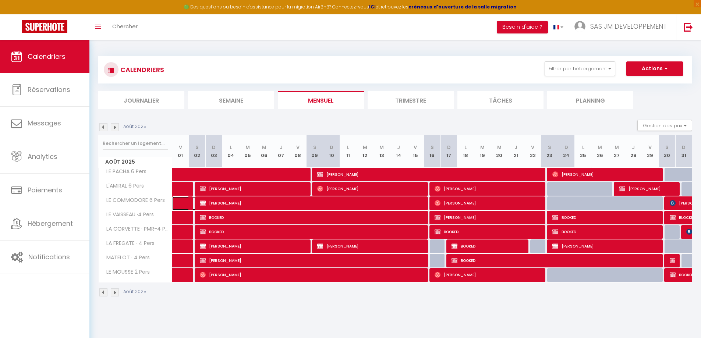
click at [179, 202] on link at bounding box center [180, 203] width 17 height 14
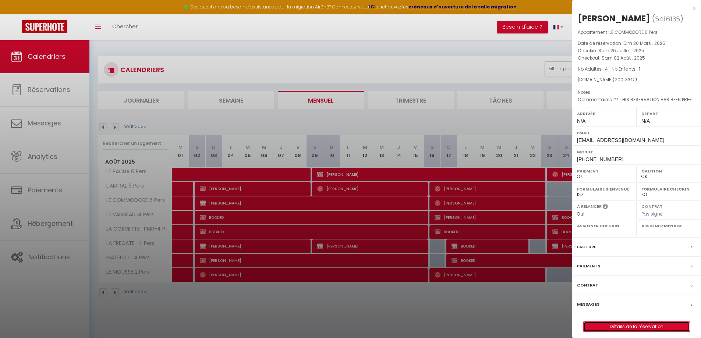
click at [645, 328] on link "Détails de la réservation" at bounding box center [636, 327] width 106 height 10
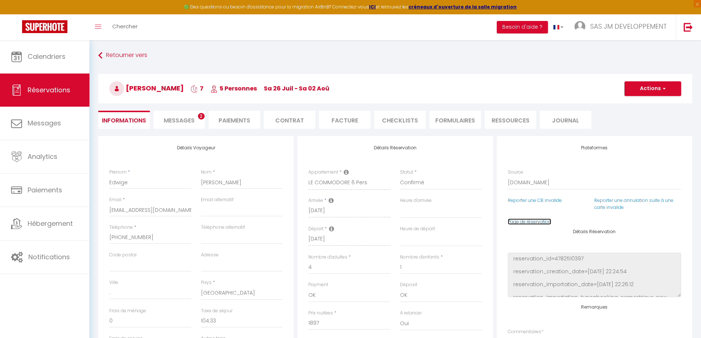
click at [537, 221] on link "Page de réservation" at bounding box center [529, 221] width 43 height 6
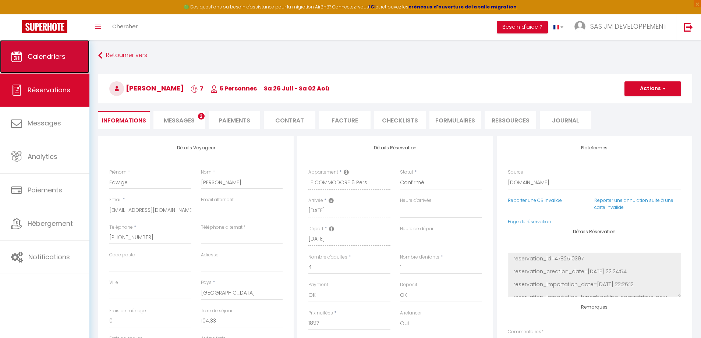
click at [38, 60] on span "Calendriers" at bounding box center [47, 56] width 38 height 9
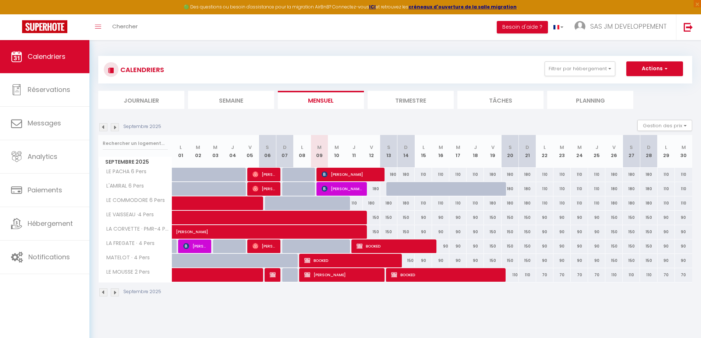
click at [104, 127] on img at bounding box center [103, 127] width 8 height 8
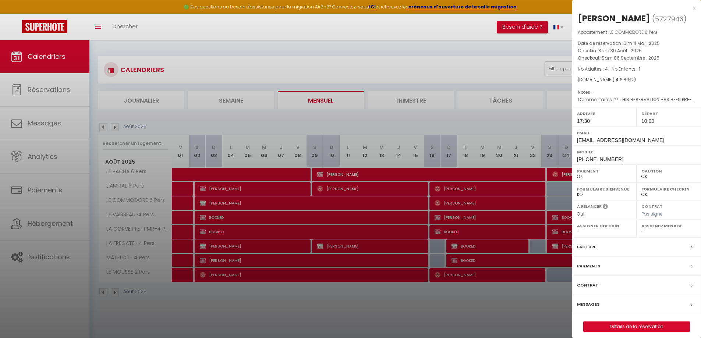
click at [695, 9] on div "x [PERSON_NAME] ( 5727943 ) Appartement : LE COMMODORE 6 Pers Date de réservati…" at bounding box center [636, 171] width 129 height 343
click at [694, 9] on div "x" at bounding box center [633, 8] width 123 height 9
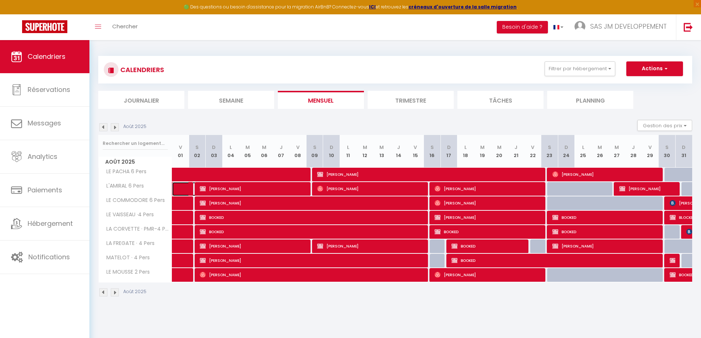
click at [182, 191] on link at bounding box center [180, 189] width 17 height 14
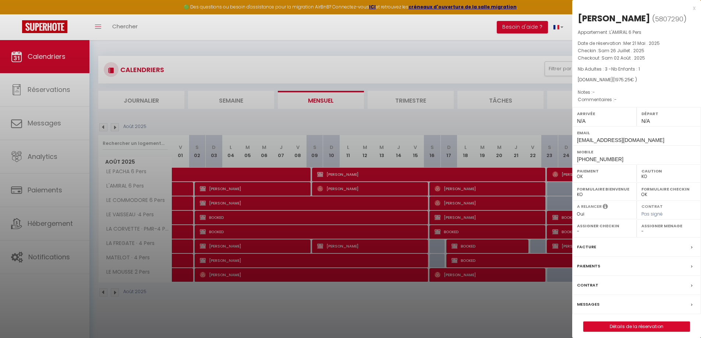
click at [695, 7] on div "x" at bounding box center [633, 8] width 123 height 9
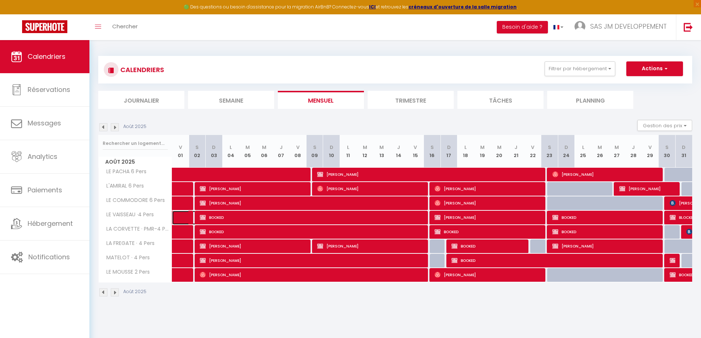
click at [183, 216] on span at bounding box center [191, 218] width 17 height 14
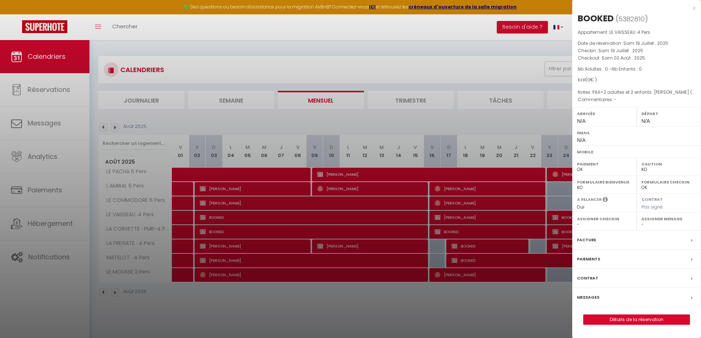
click at [184, 218] on div at bounding box center [350, 169] width 701 height 338
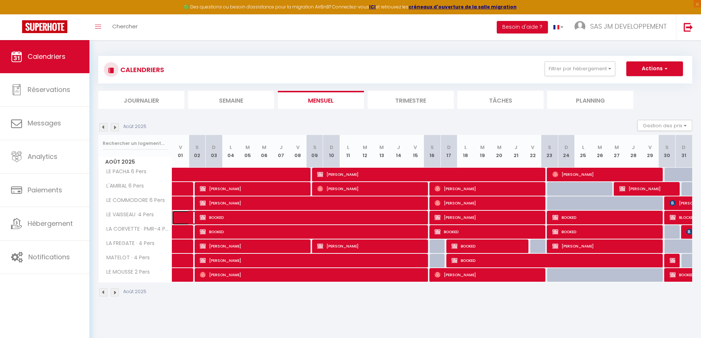
click at [184, 218] on span at bounding box center [191, 218] width 17 height 14
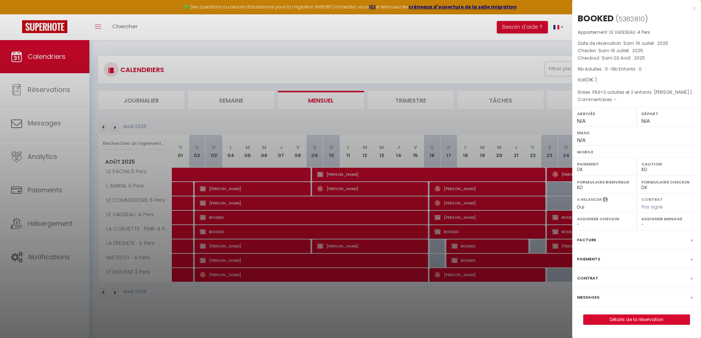
click at [694, 9] on div "x" at bounding box center [633, 8] width 123 height 9
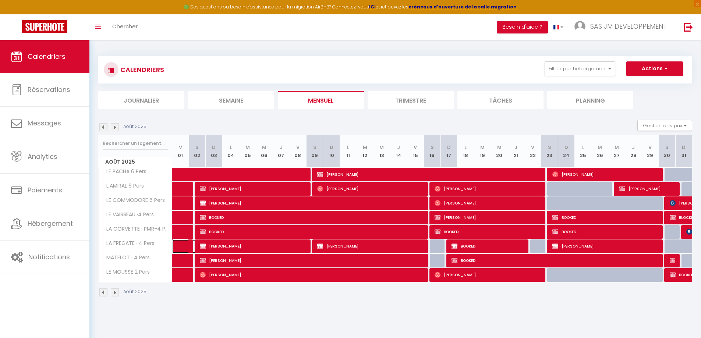
click at [182, 245] on link at bounding box center [180, 246] width 17 height 14
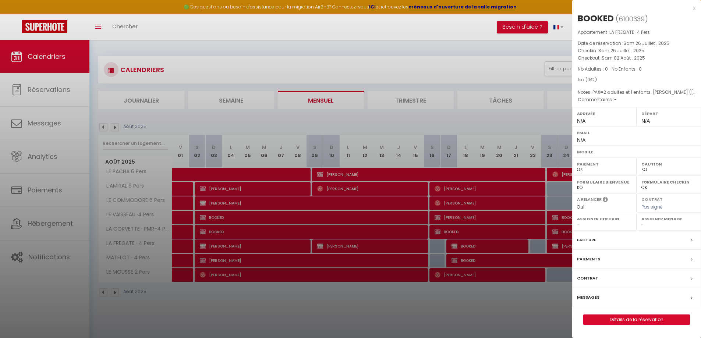
click at [695, 10] on div "x" at bounding box center [633, 8] width 123 height 9
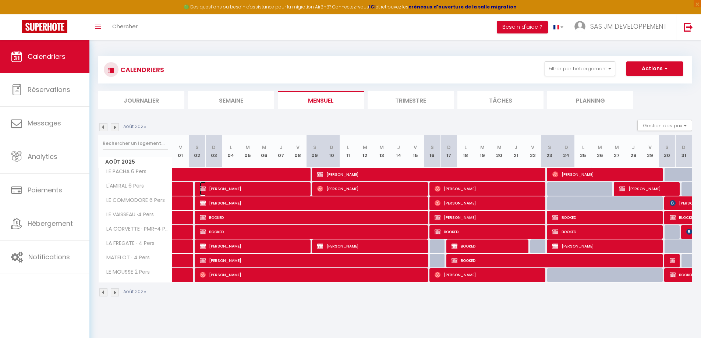
click at [231, 189] on span "[PERSON_NAME]" at bounding box center [253, 189] width 107 height 14
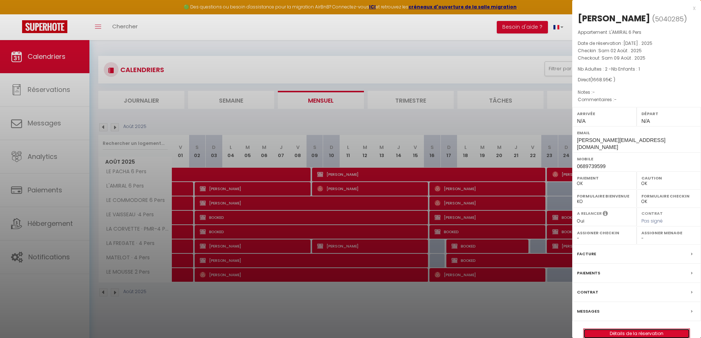
click at [634, 329] on link "Détails de la réservation" at bounding box center [636, 334] width 106 height 10
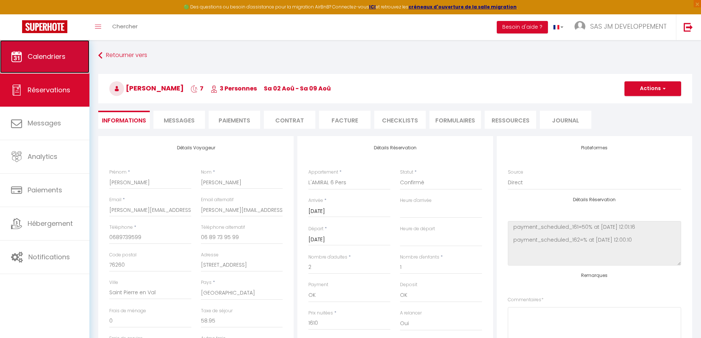
click at [77, 57] on link "Calendriers" at bounding box center [44, 56] width 89 height 33
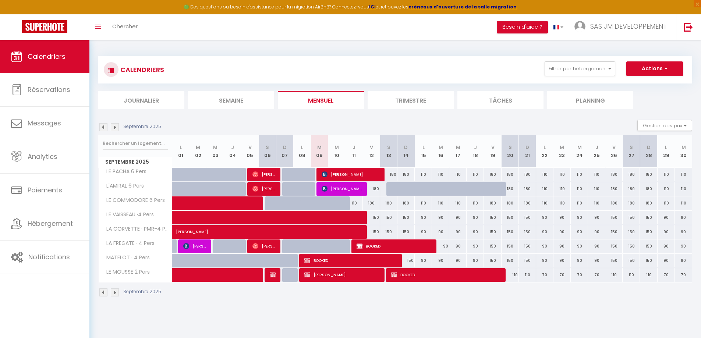
click at [103, 127] on img at bounding box center [103, 127] width 8 height 8
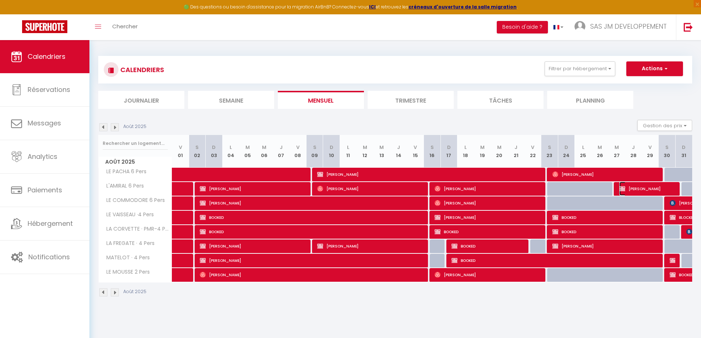
click at [652, 191] on span "[PERSON_NAME]" at bounding box center [647, 189] width 56 height 14
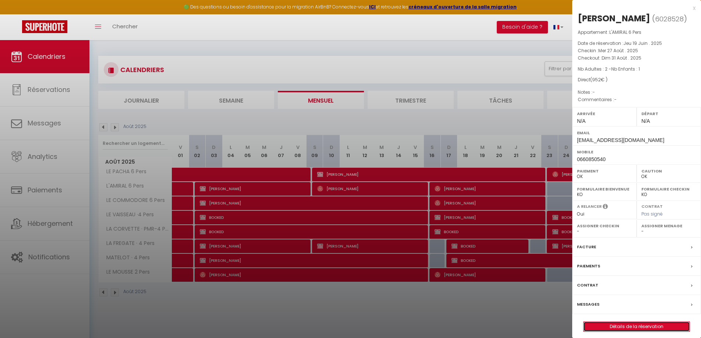
click at [640, 324] on link "Détails de la réservation" at bounding box center [636, 327] width 106 height 10
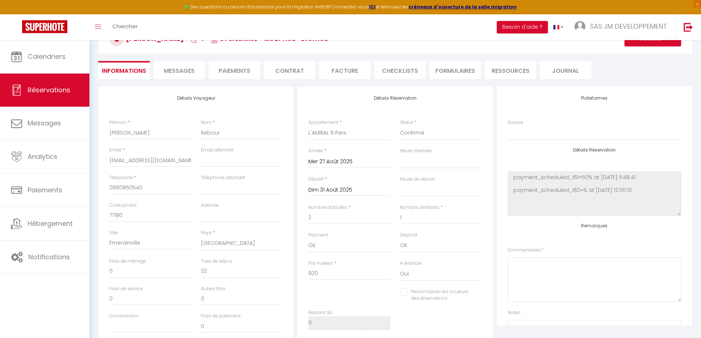
scroll to position [37, 0]
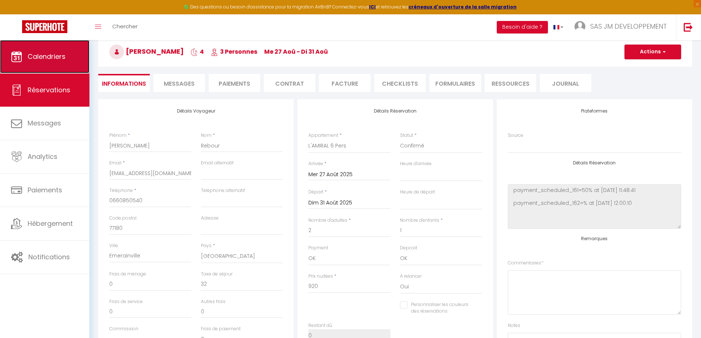
click at [58, 60] on span "Calendriers" at bounding box center [47, 56] width 38 height 9
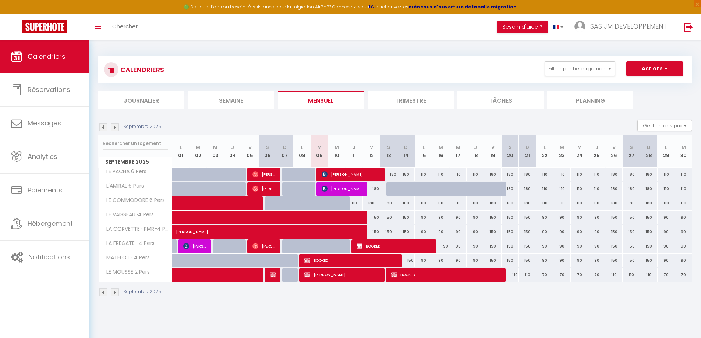
click at [102, 128] on img at bounding box center [103, 127] width 8 height 8
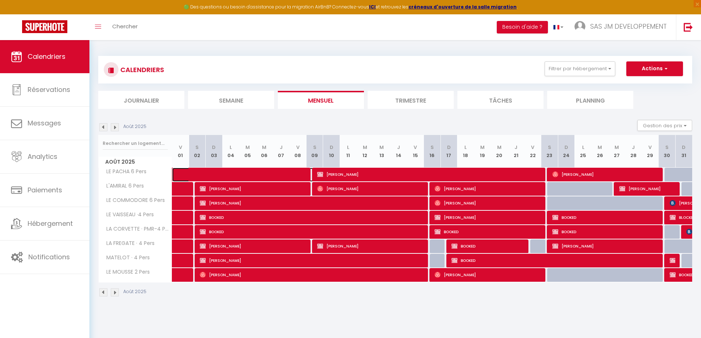
click at [182, 176] on link at bounding box center [180, 175] width 17 height 14
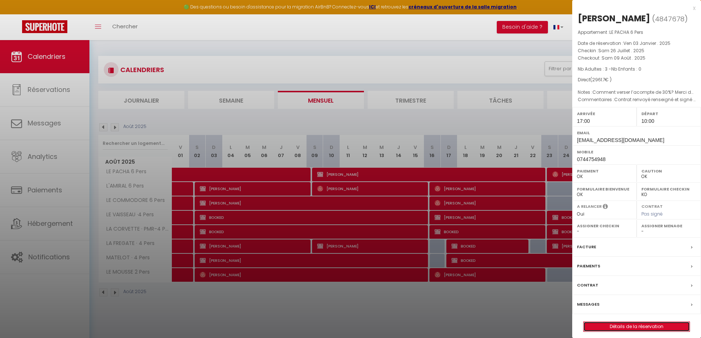
click at [625, 331] on link "Détails de la réservation" at bounding box center [636, 327] width 106 height 10
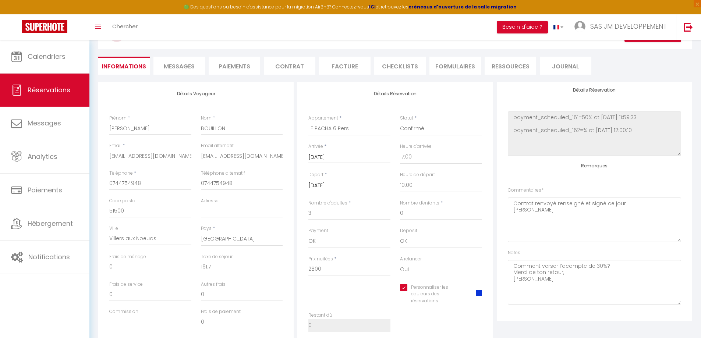
scroll to position [37, 0]
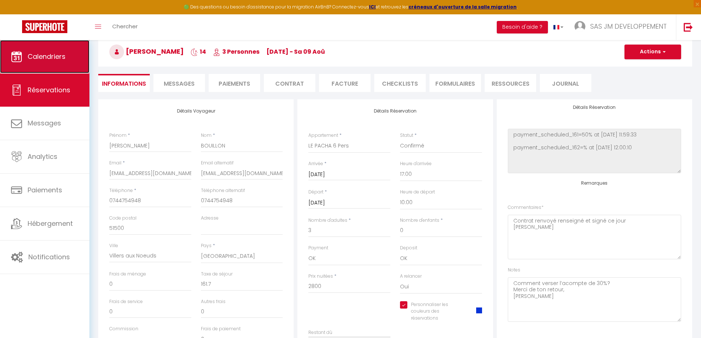
click at [51, 56] on span "Calendriers" at bounding box center [47, 56] width 38 height 9
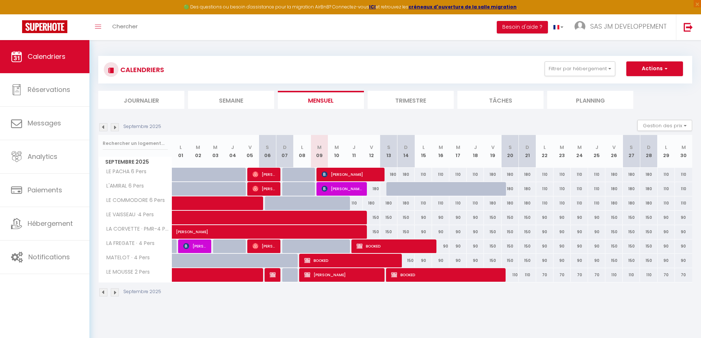
click at [102, 128] on img at bounding box center [103, 127] width 8 height 8
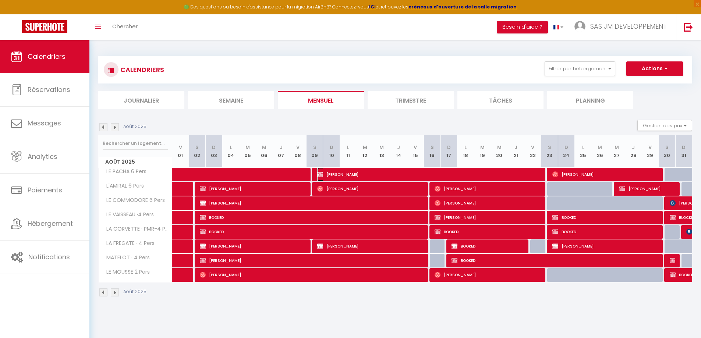
click at [434, 173] on span "[PERSON_NAME]" at bounding box center [429, 174] width 225 height 14
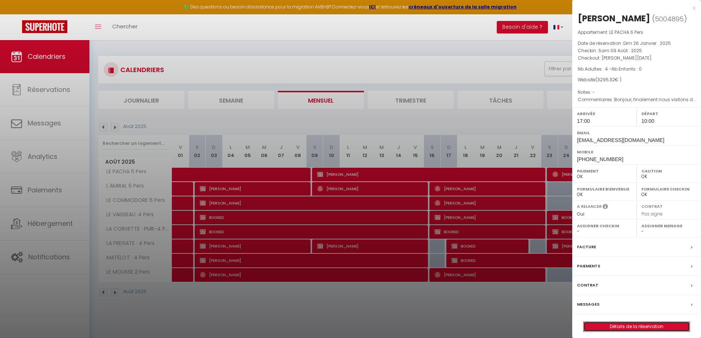
click at [650, 326] on link "Détails de la réservation" at bounding box center [636, 327] width 106 height 10
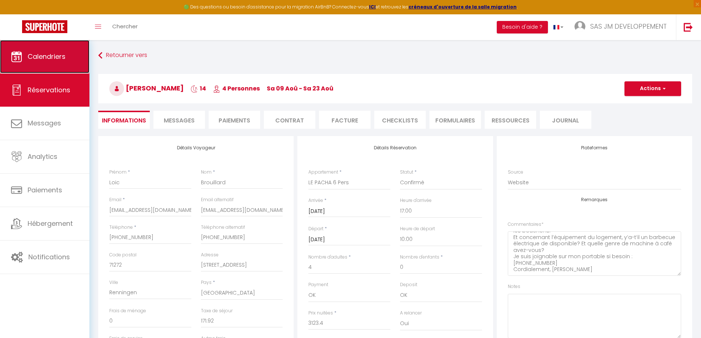
click at [69, 57] on link "Calendriers" at bounding box center [44, 56] width 89 height 33
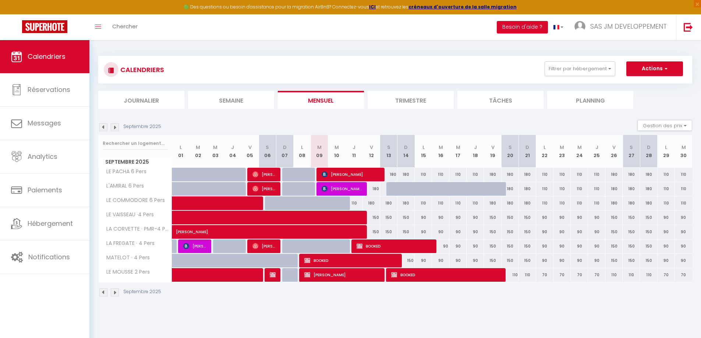
click at [104, 126] on img at bounding box center [103, 127] width 8 height 8
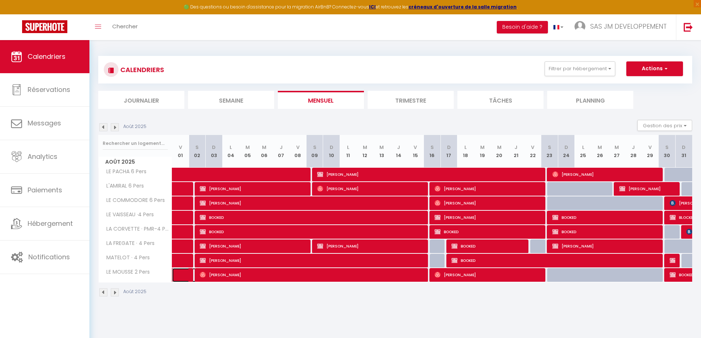
click at [185, 277] on span at bounding box center [191, 275] width 17 height 14
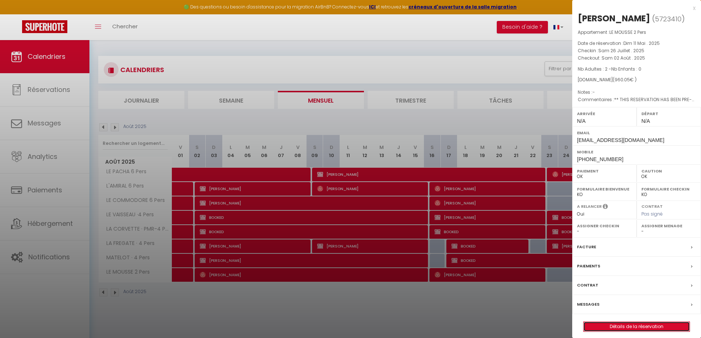
click at [650, 327] on link "Détails de la réservation" at bounding box center [636, 327] width 106 height 10
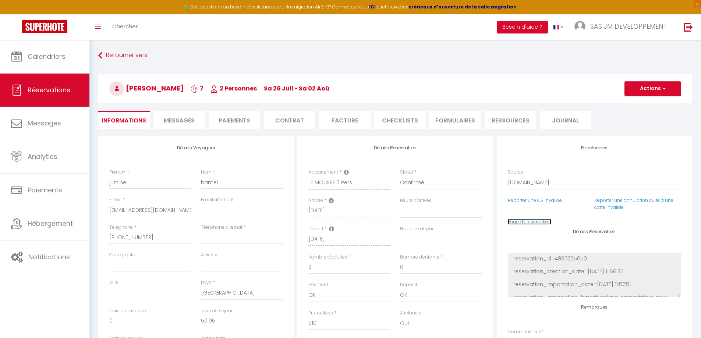
click at [540, 222] on link "Page de réservation" at bounding box center [529, 221] width 43 height 6
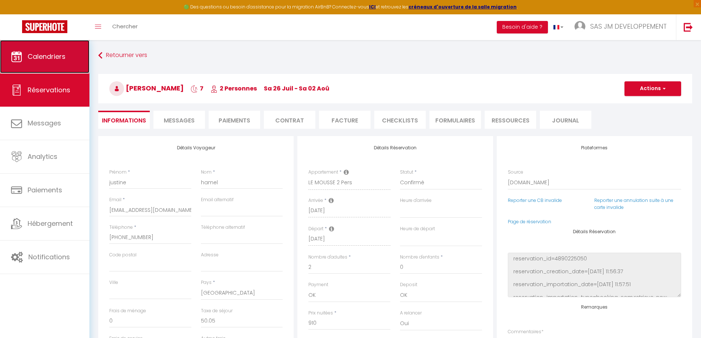
click at [56, 65] on link "Calendriers" at bounding box center [44, 56] width 89 height 33
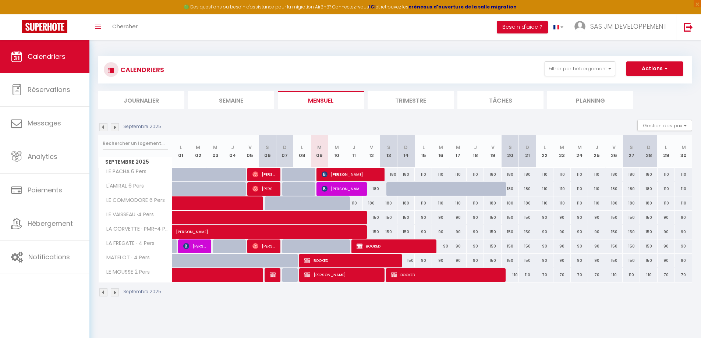
click at [102, 126] on img at bounding box center [103, 127] width 8 height 8
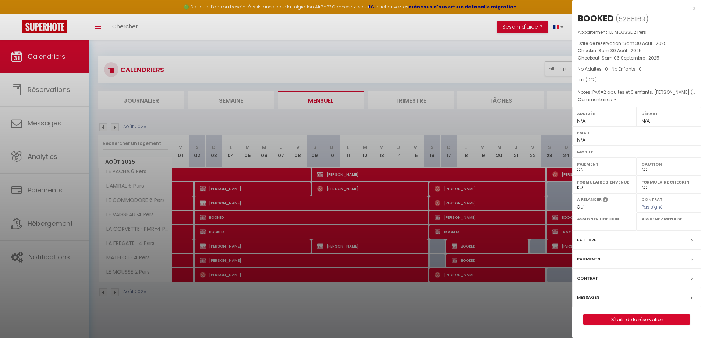
click at [693, 9] on div "x" at bounding box center [633, 8] width 123 height 9
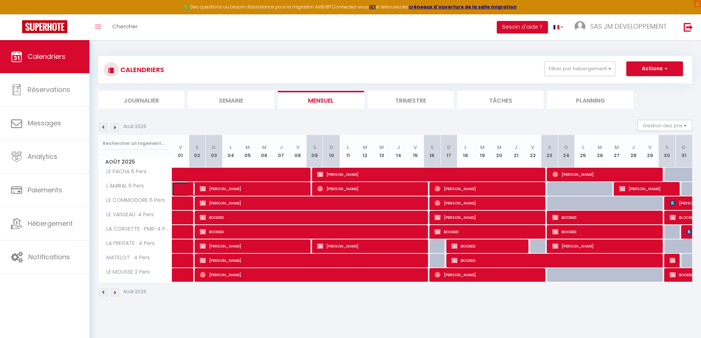
click at [177, 192] on link at bounding box center [180, 189] width 17 height 14
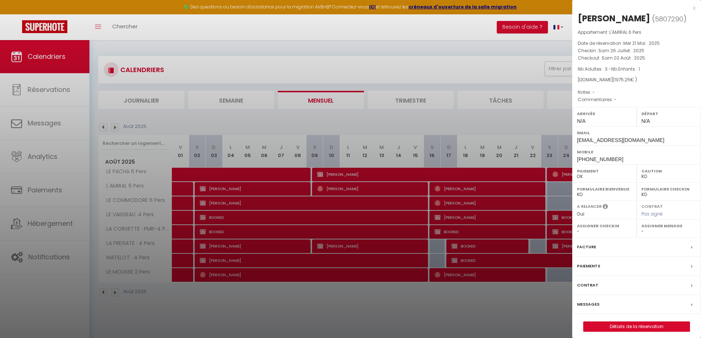
click at [693, 10] on div "x" at bounding box center [633, 8] width 123 height 9
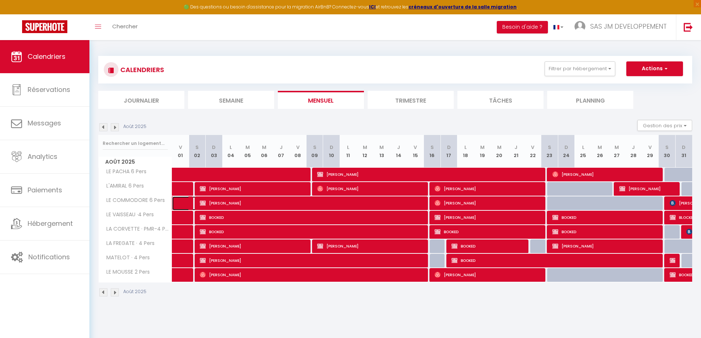
click at [184, 205] on span at bounding box center [191, 203] width 17 height 14
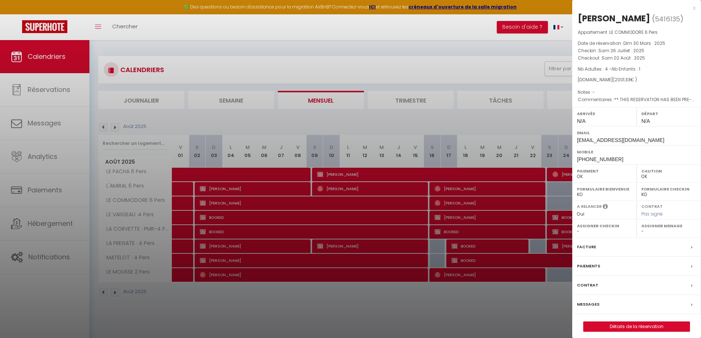
click at [694, 8] on div "x" at bounding box center [633, 8] width 123 height 9
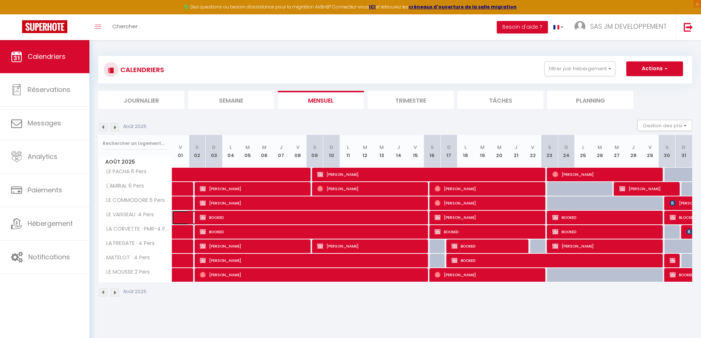
click at [184, 218] on span at bounding box center [191, 218] width 17 height 14
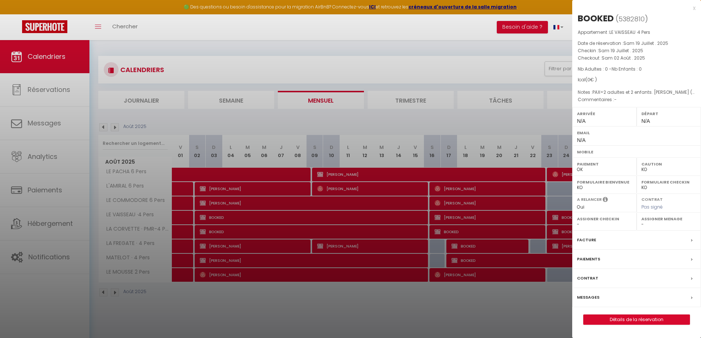
click at [694, 8] on div "x" at bounding box center [633, 8] width 123 height 9
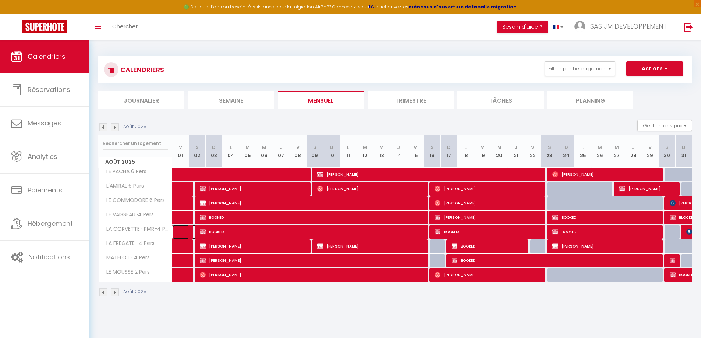
click at [185, 233] on span at bounding box center [191, 232] width 17 height 14
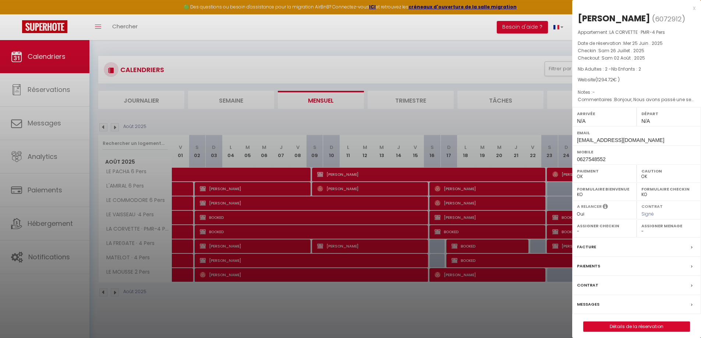
click at [695, 9] on div "x" at bounding box center [633, 8] width 123 height 9
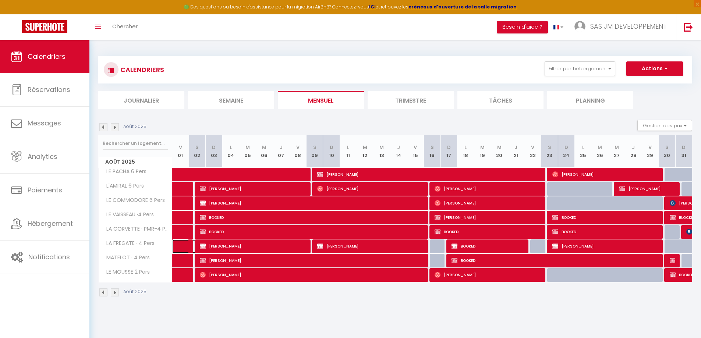
click at [184, 250] on span at bounding box center [191, 246] width 17 height 14
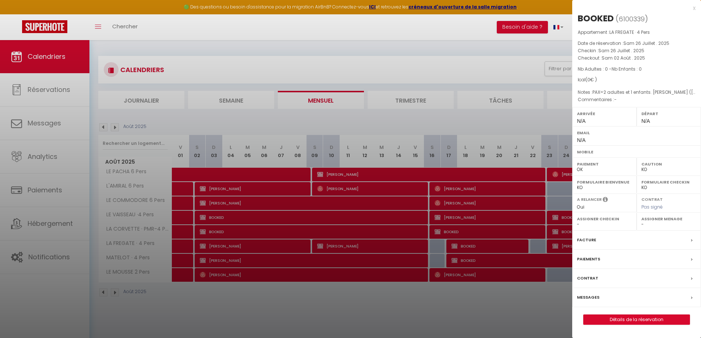
click at [694, 9] on div "x" at bounding box center [633, 8] width 123 height 9
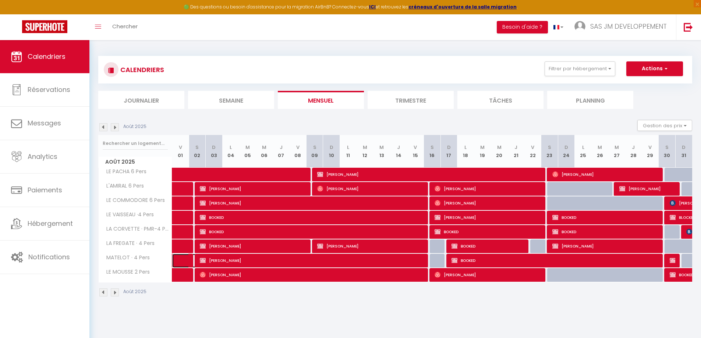
click at [179, 260] on link at bounding box center [180, 261] width 17 height 14
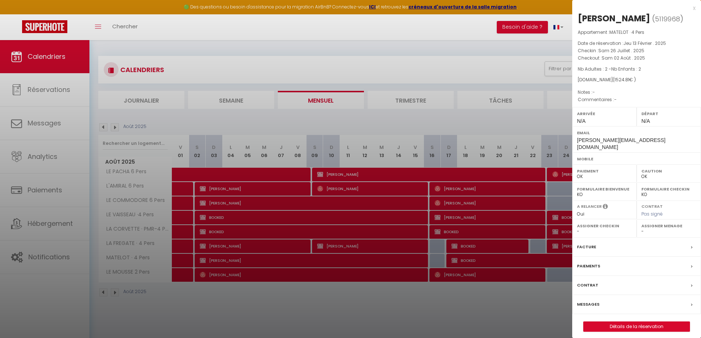
click at [694, 10] on div "x" at bounding box center [633, 8] width 123 height 9
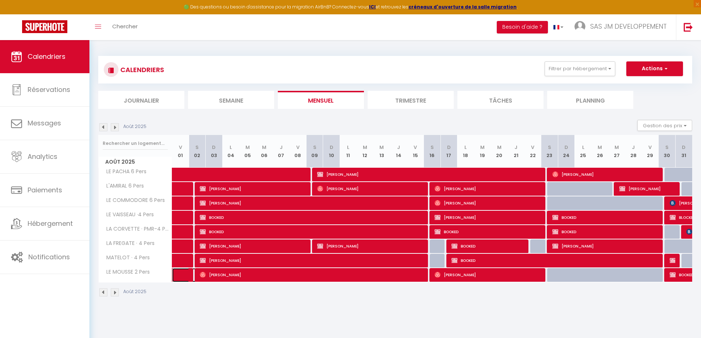
click at [177, 277] on link at bounding box center [180, 275] width 17 height 14
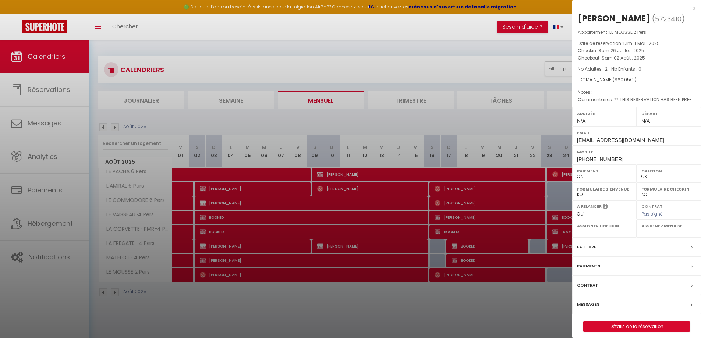
click at [694, 10] on div "x" at bounding box center [633, 8] width 123 height 9
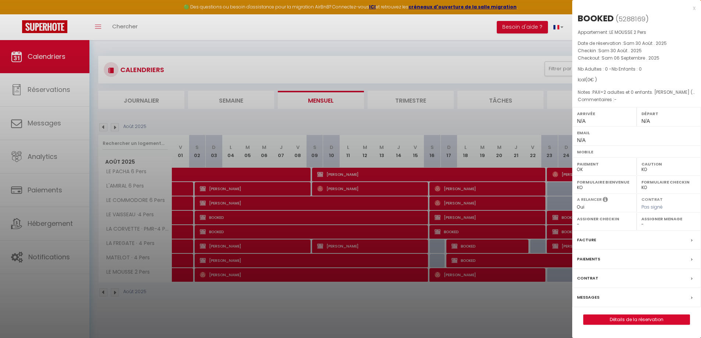
click at [694, 8] on div "x" at bounding box center [633, 8] width 123 height 9
